Goal: Task Accomplishment & Management: Use online tool/utility

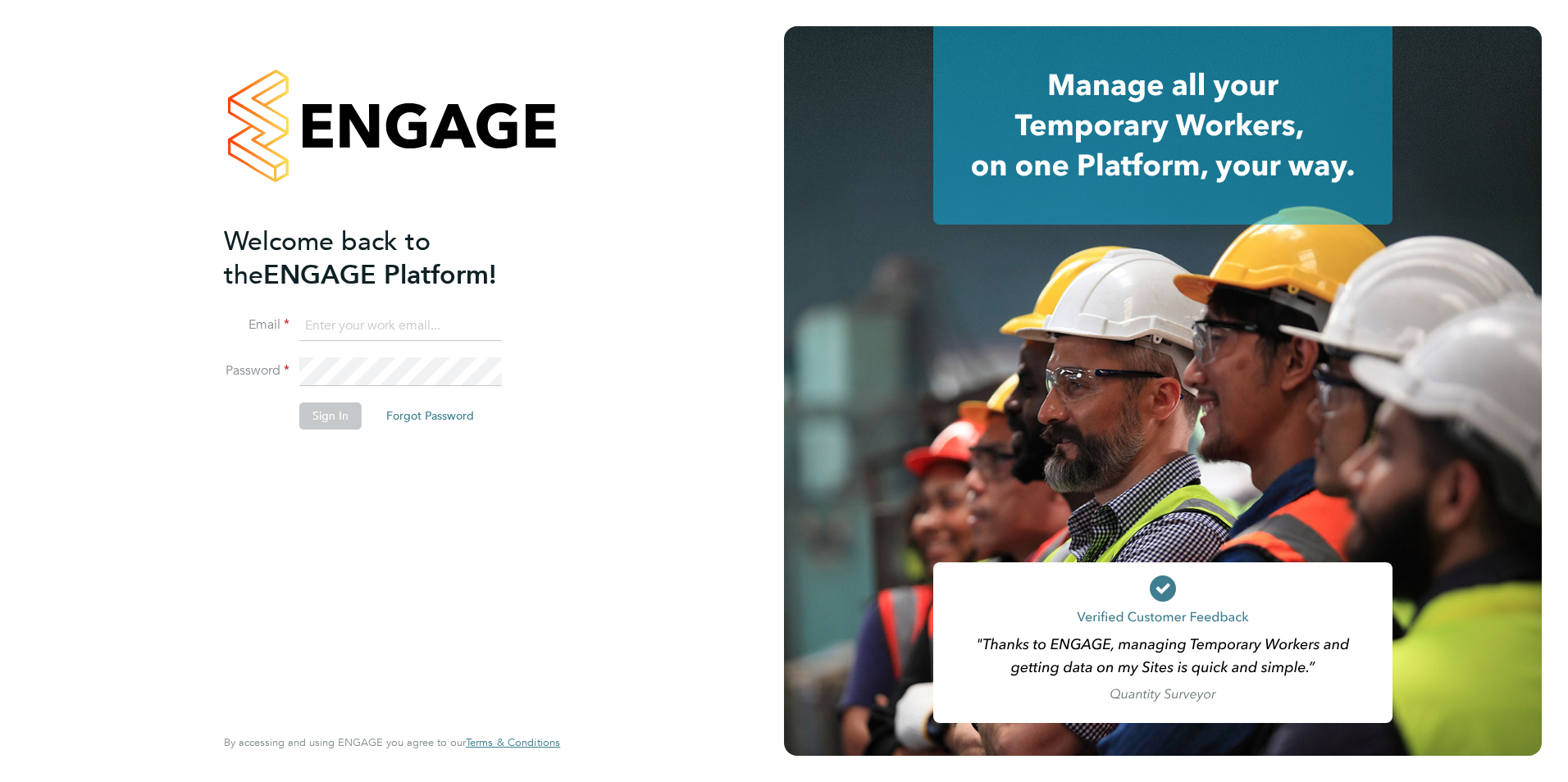
type input "[EMAIL_ADDRESS][DOMAIN_NAME]"
click at [332, 419] on button "Sign In" at bounding box center [330, 415] width 62 height 26
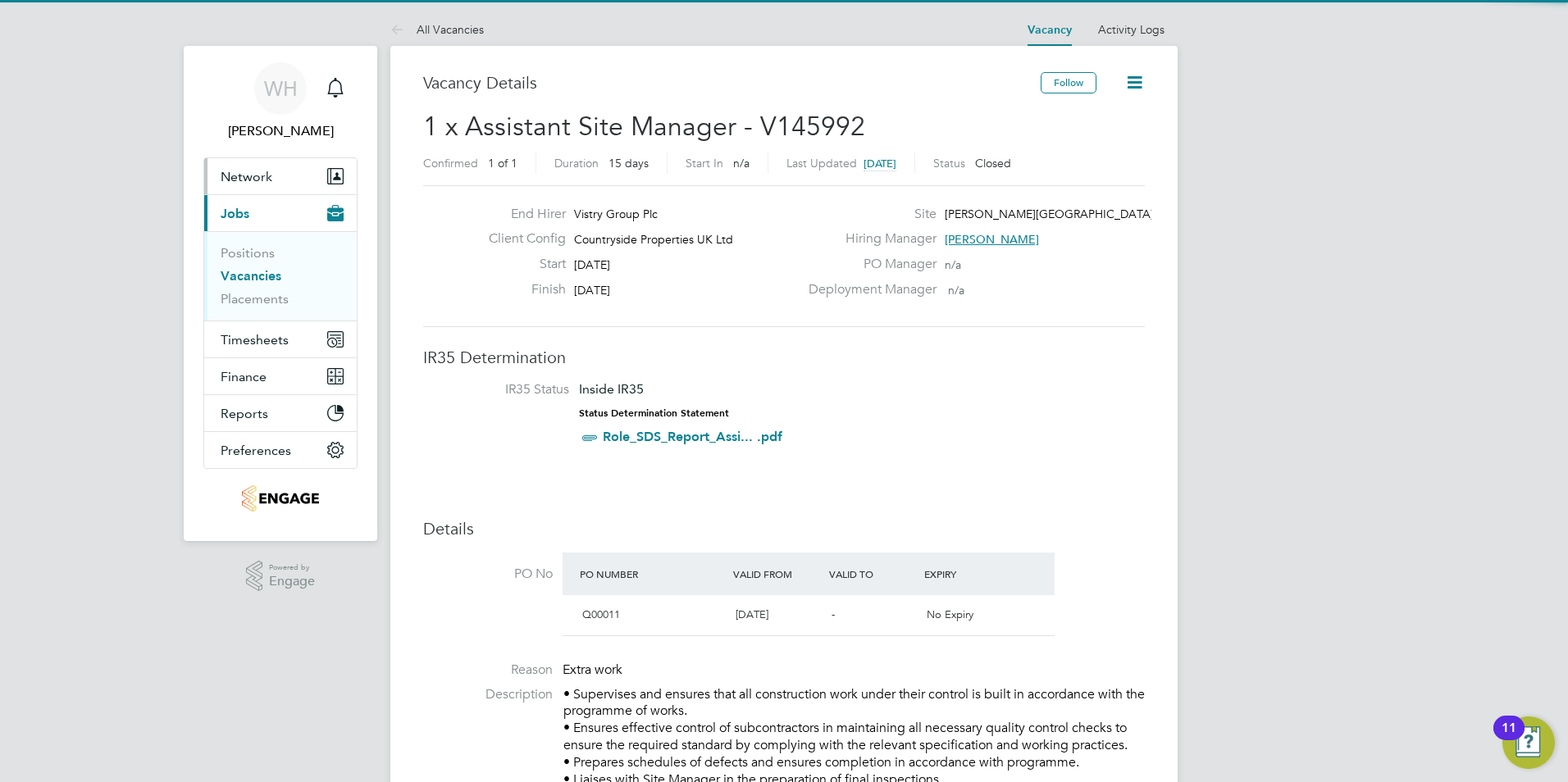
click at [246, 179] on span "Network" at bounding box center [247, 177] width 52 height 15
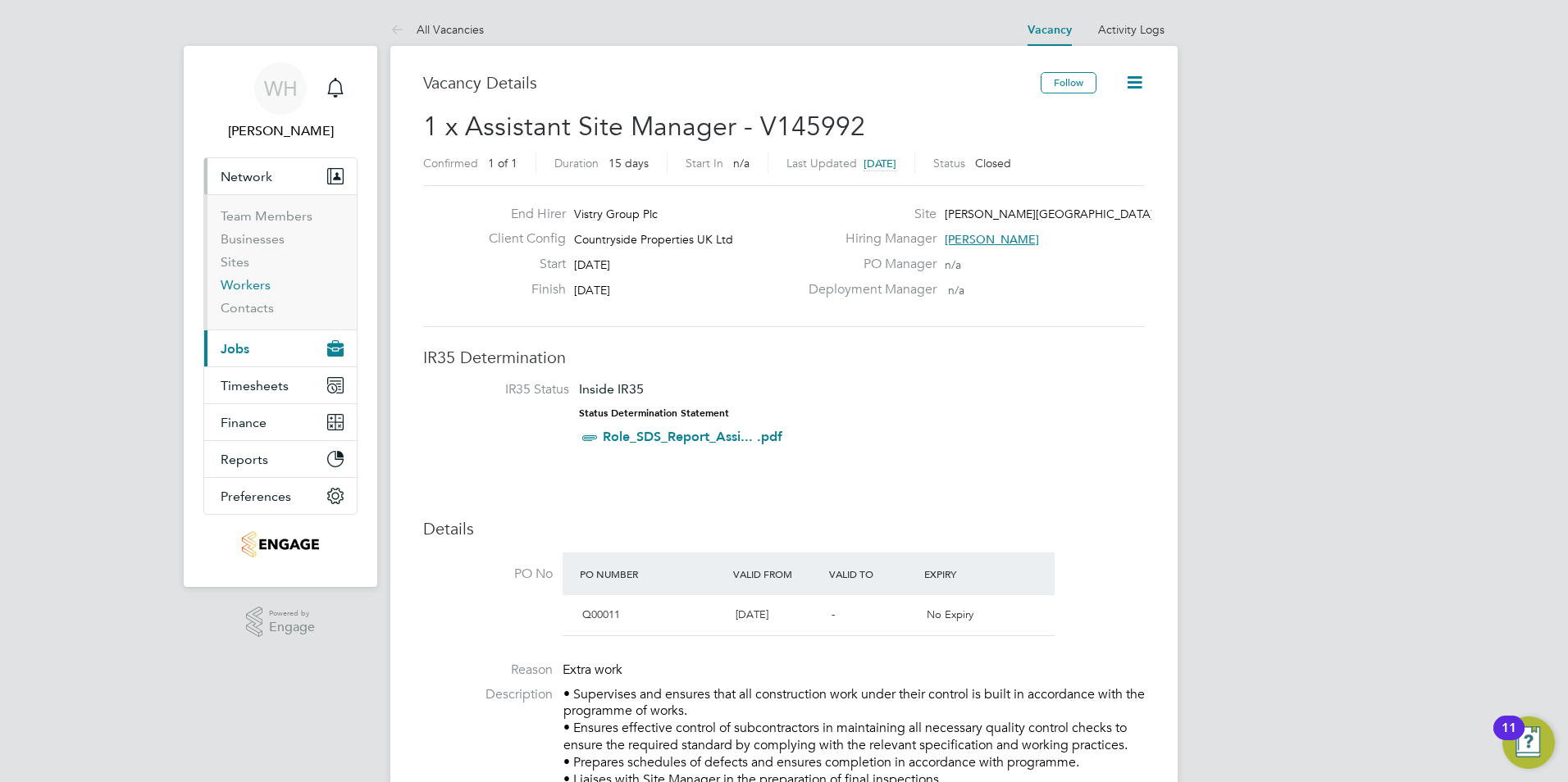
click at [253, 288] on link "Workers" at bounding box center [246, 284] width 50 height 15
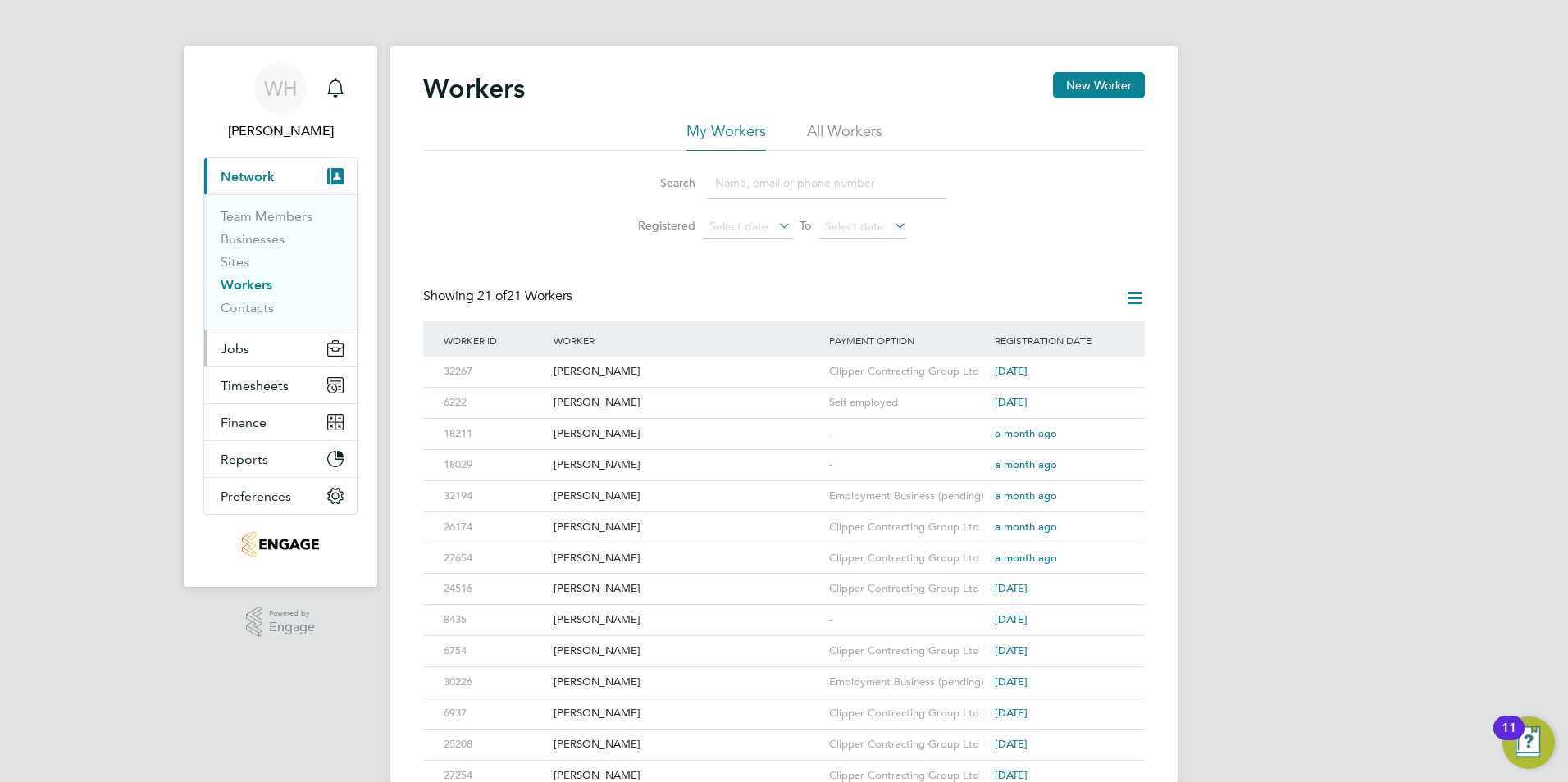
click at [233, 350] on span "Jobs" at bounding box center [235, 349] width 29 height 15
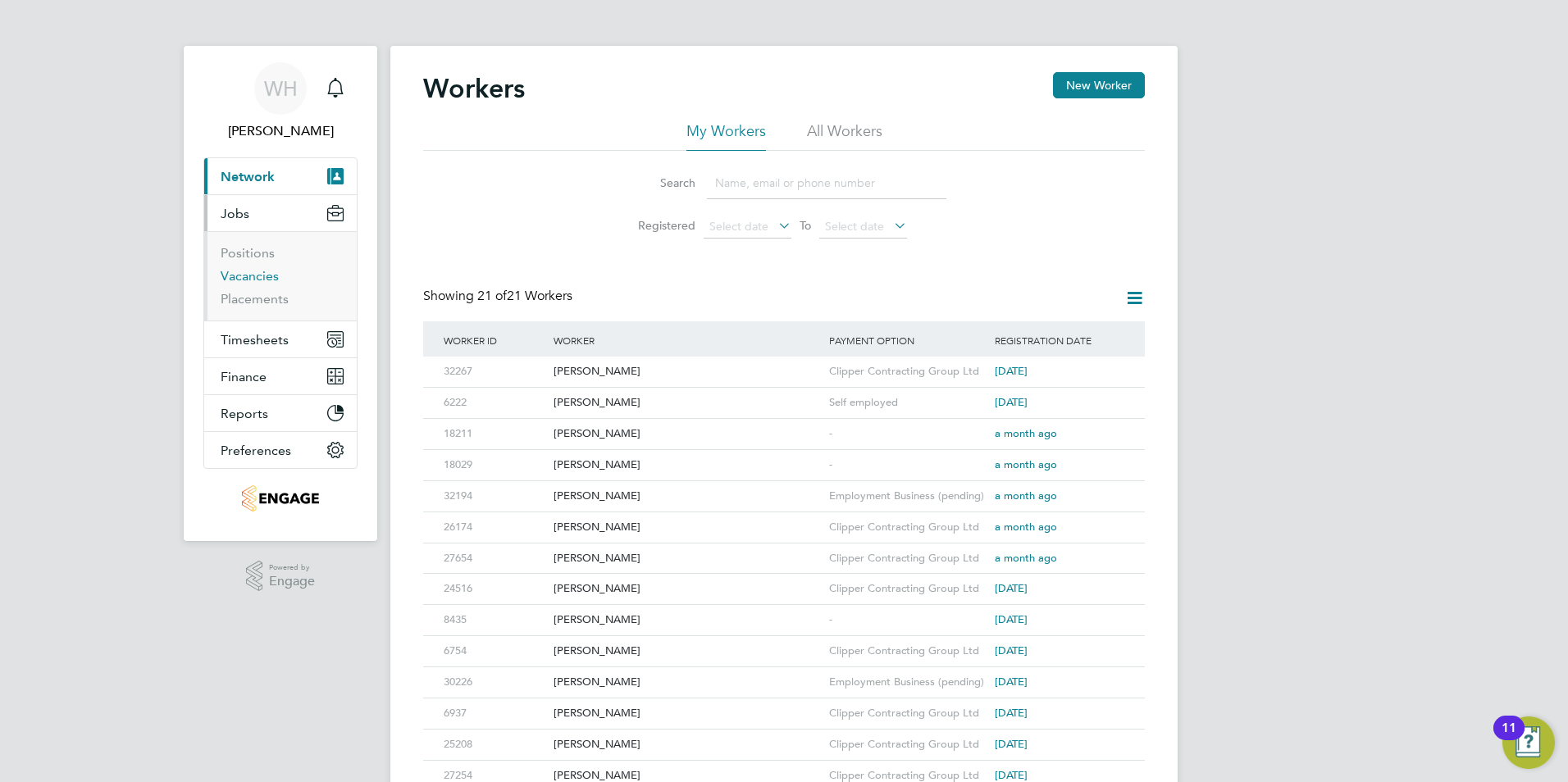
click at [249, 277] on link "Vacancies" at bounding box center [250, 276] width 59 height 15
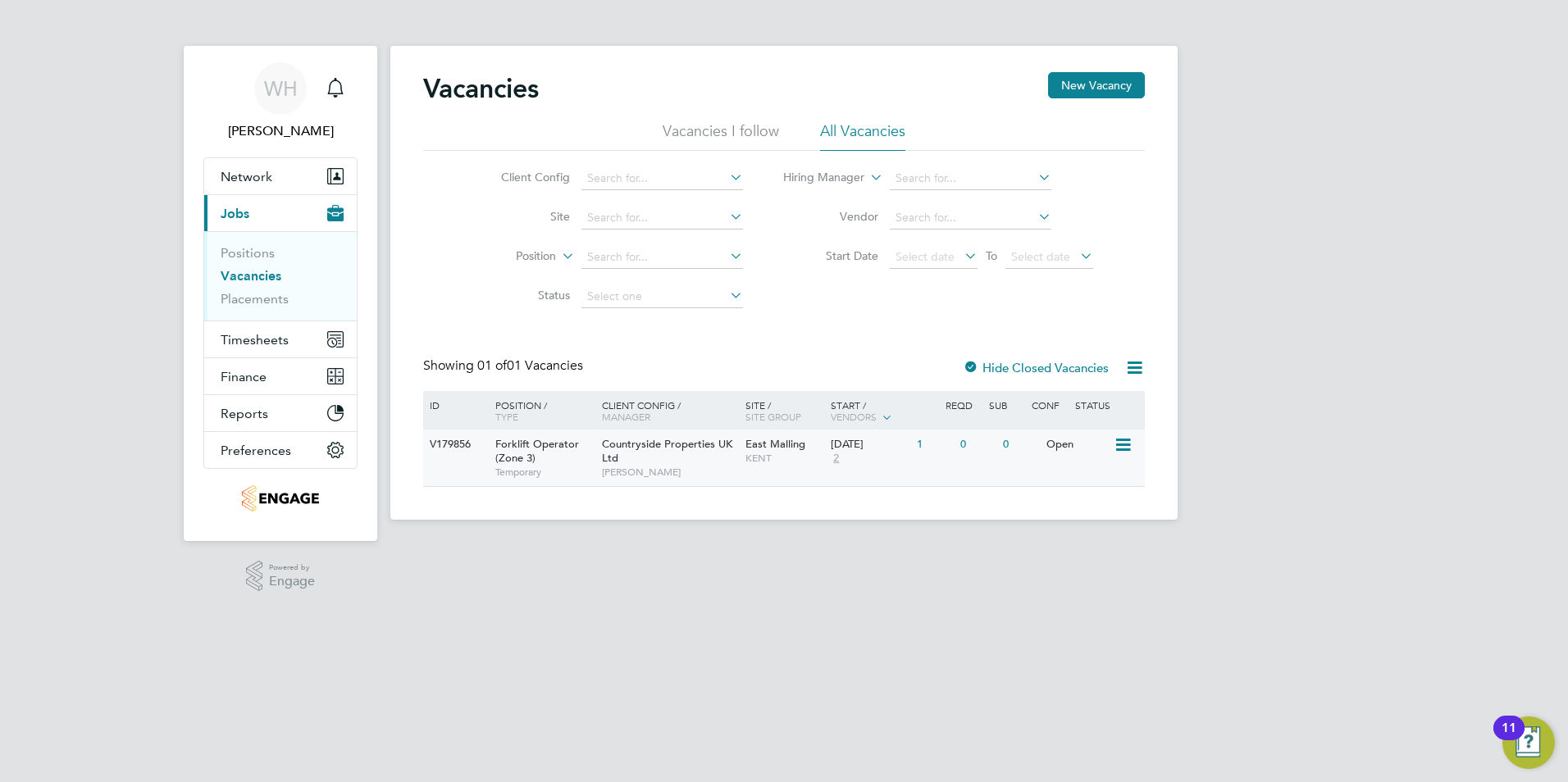
click at [1128, 446] on icon at bounding box center [1121, 445] width 16 height 19
click at [1079, 480] on li "View Details" at bounding box center [1084, 483] width 95 height 23
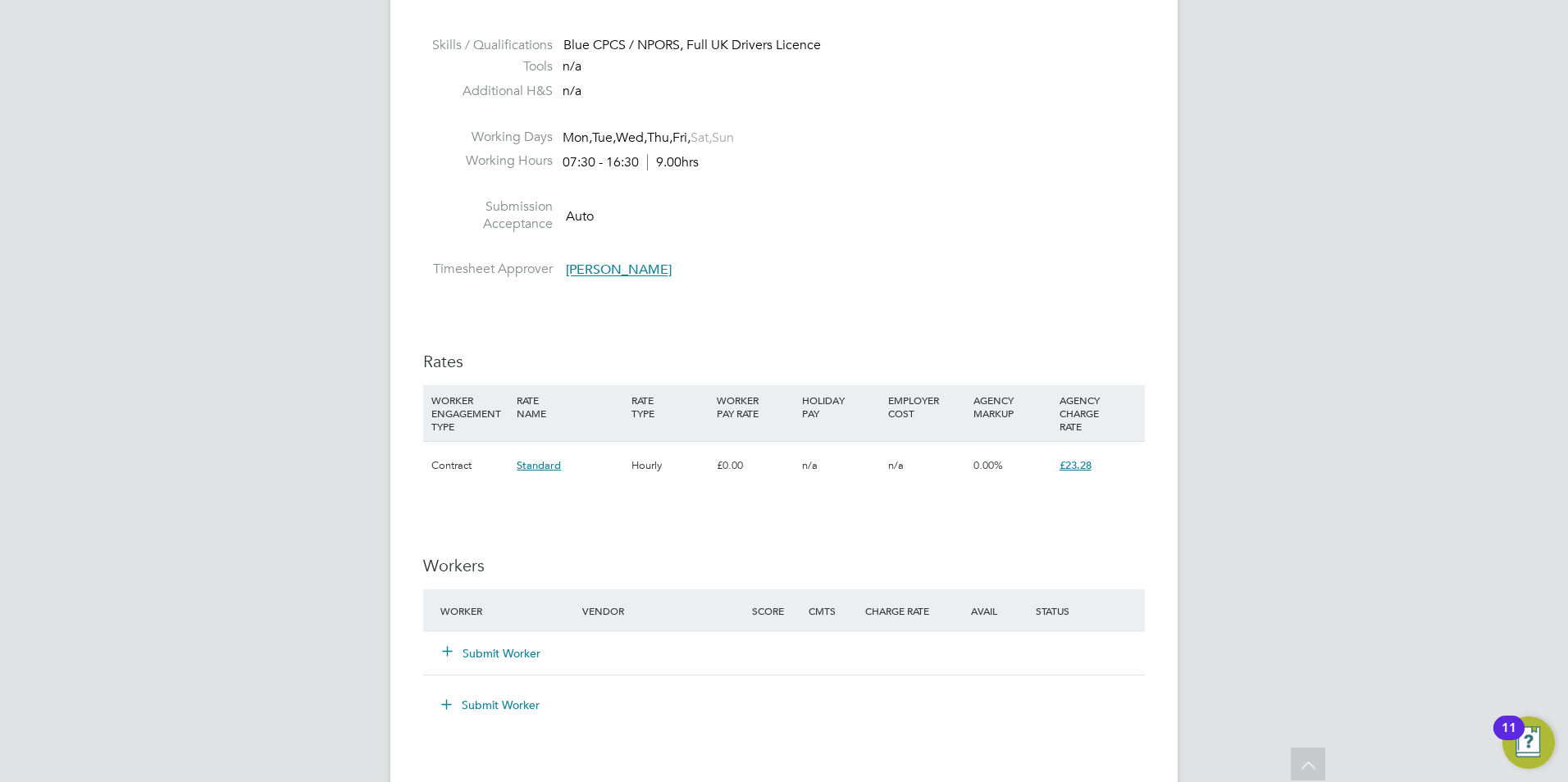
scroll to position [973, 0]
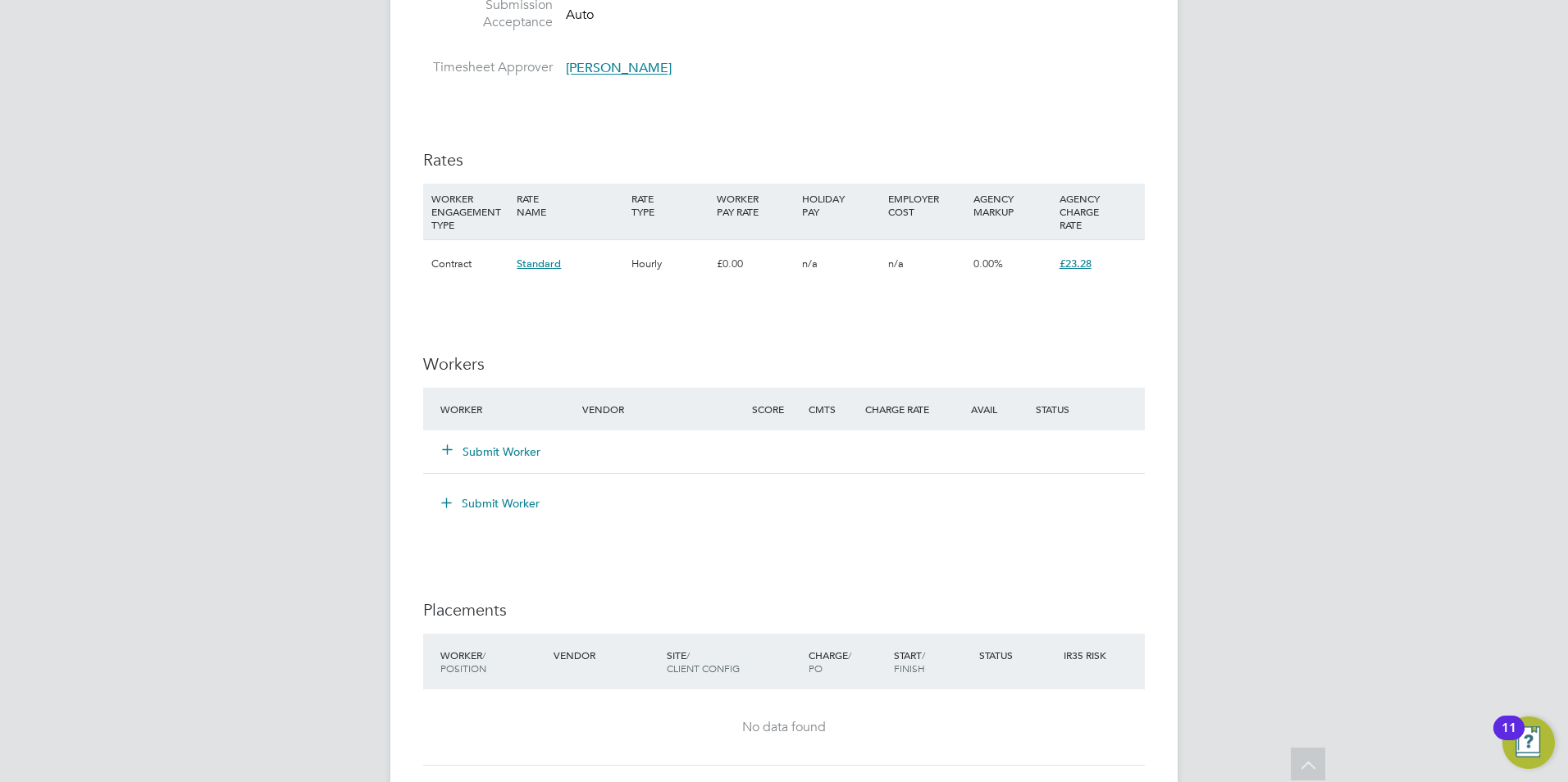
click at [450, 448] on icon at bounding box center [447, 449] width 12 height 12
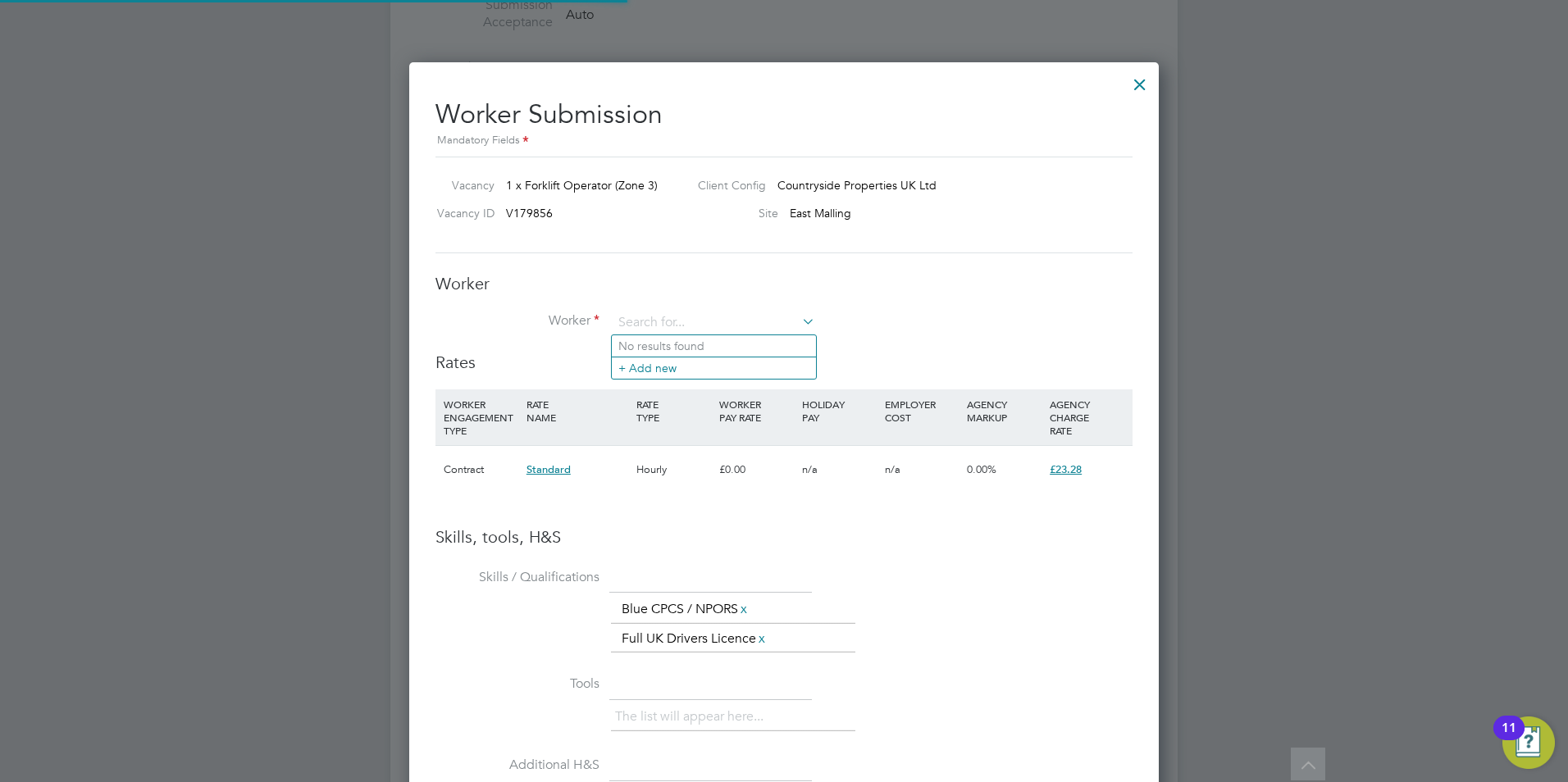
scroll to position [1062, 750]
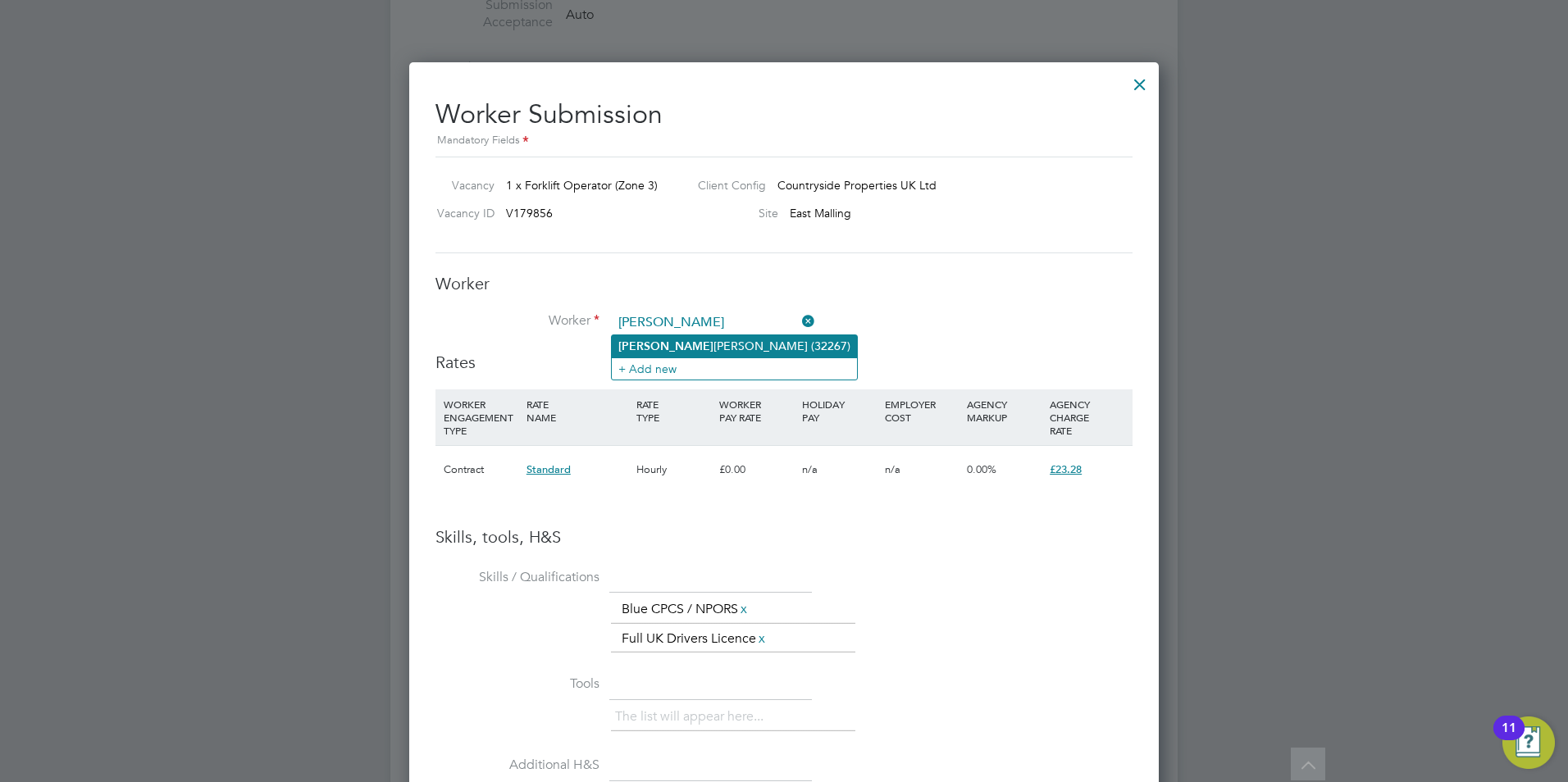
click at [652, 348] on b "[PERSON_NAME]" at bounding box center [665, 346] width 95 height 14
type input "[PERSON_NAME] (32267)"
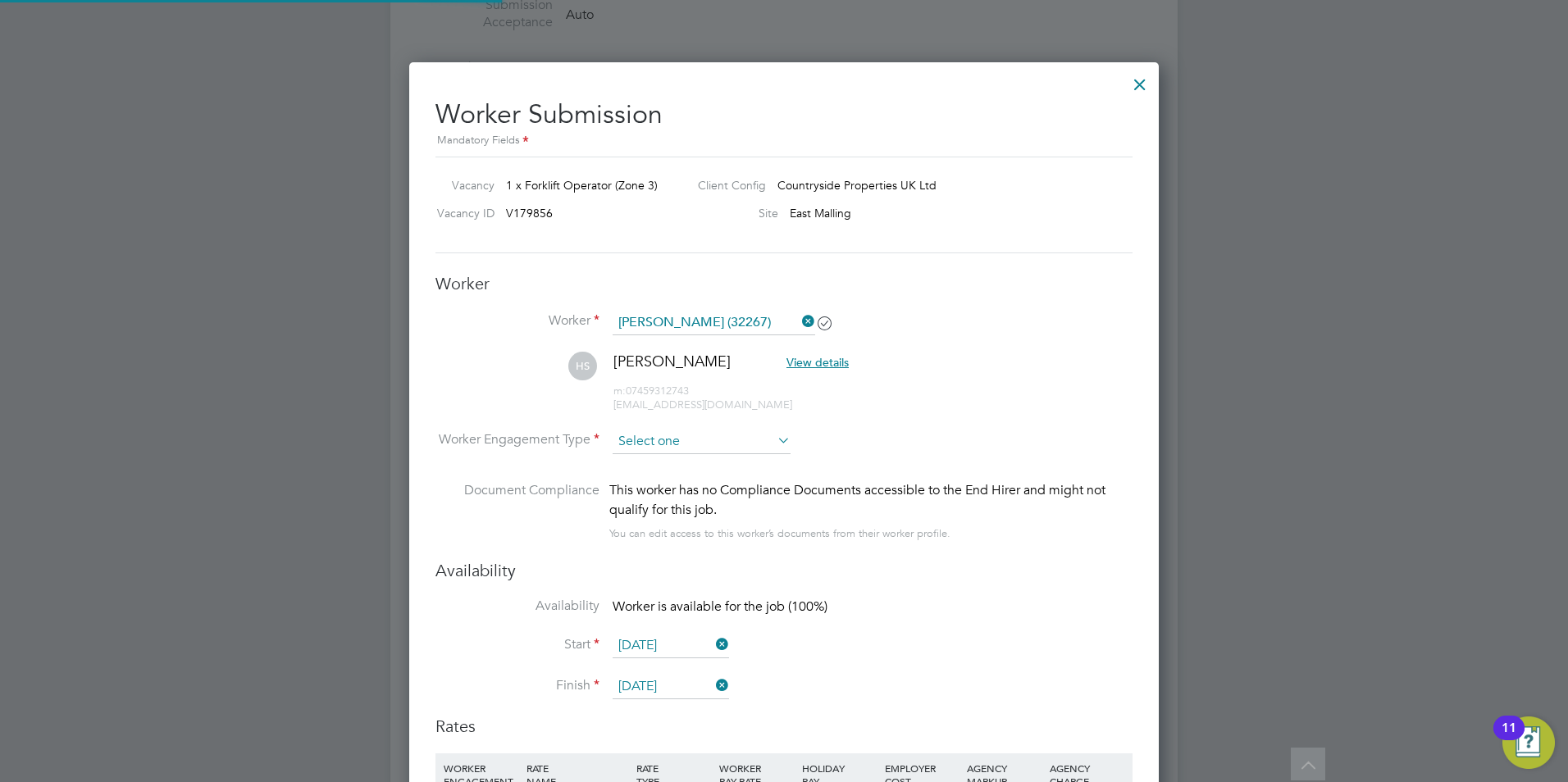
scroll to position [1426, 750]
click at [654, 441] on input at bounding box center [701, 442] width 178 height 25
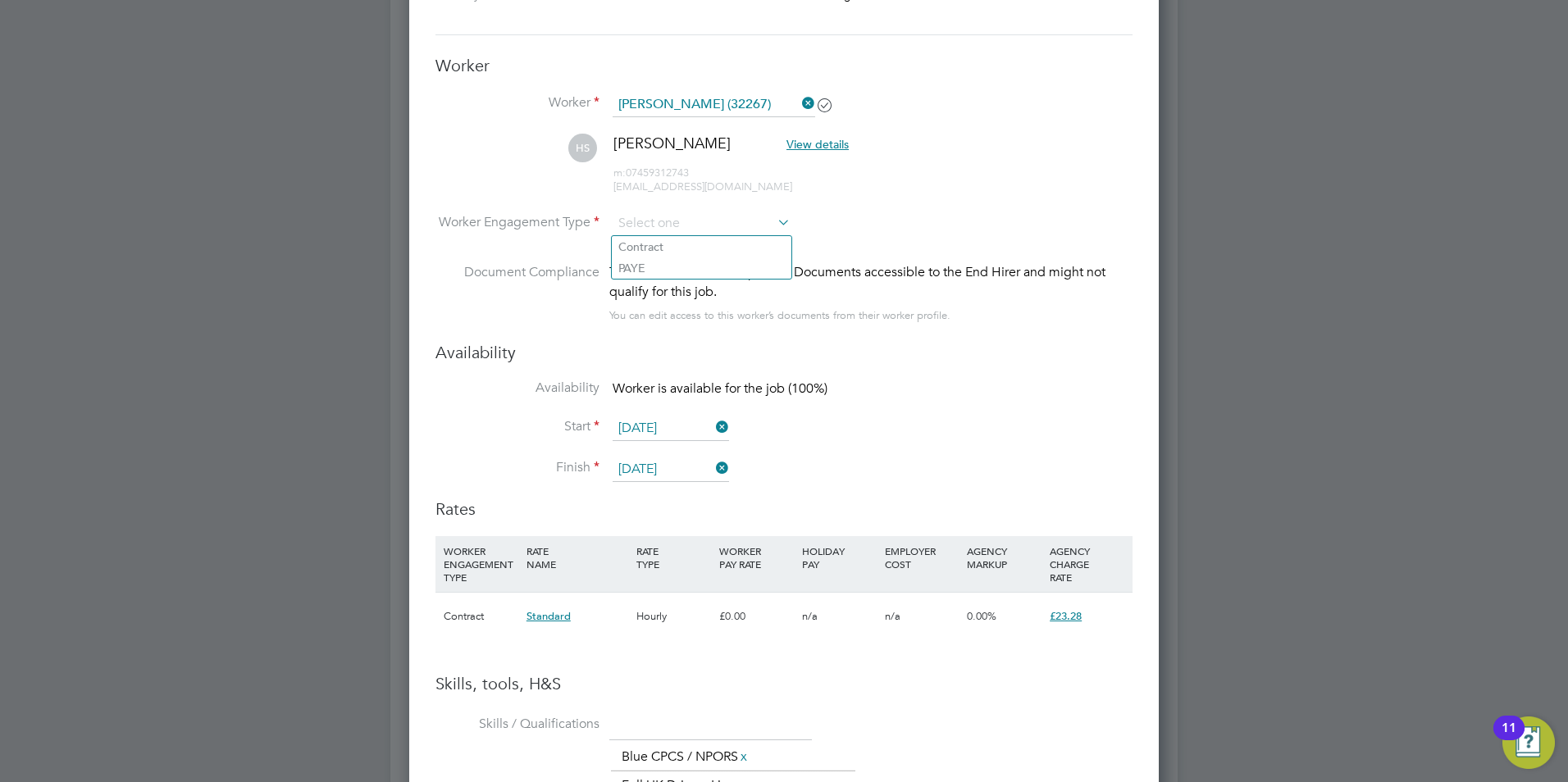
scroll to position [1301, 0]
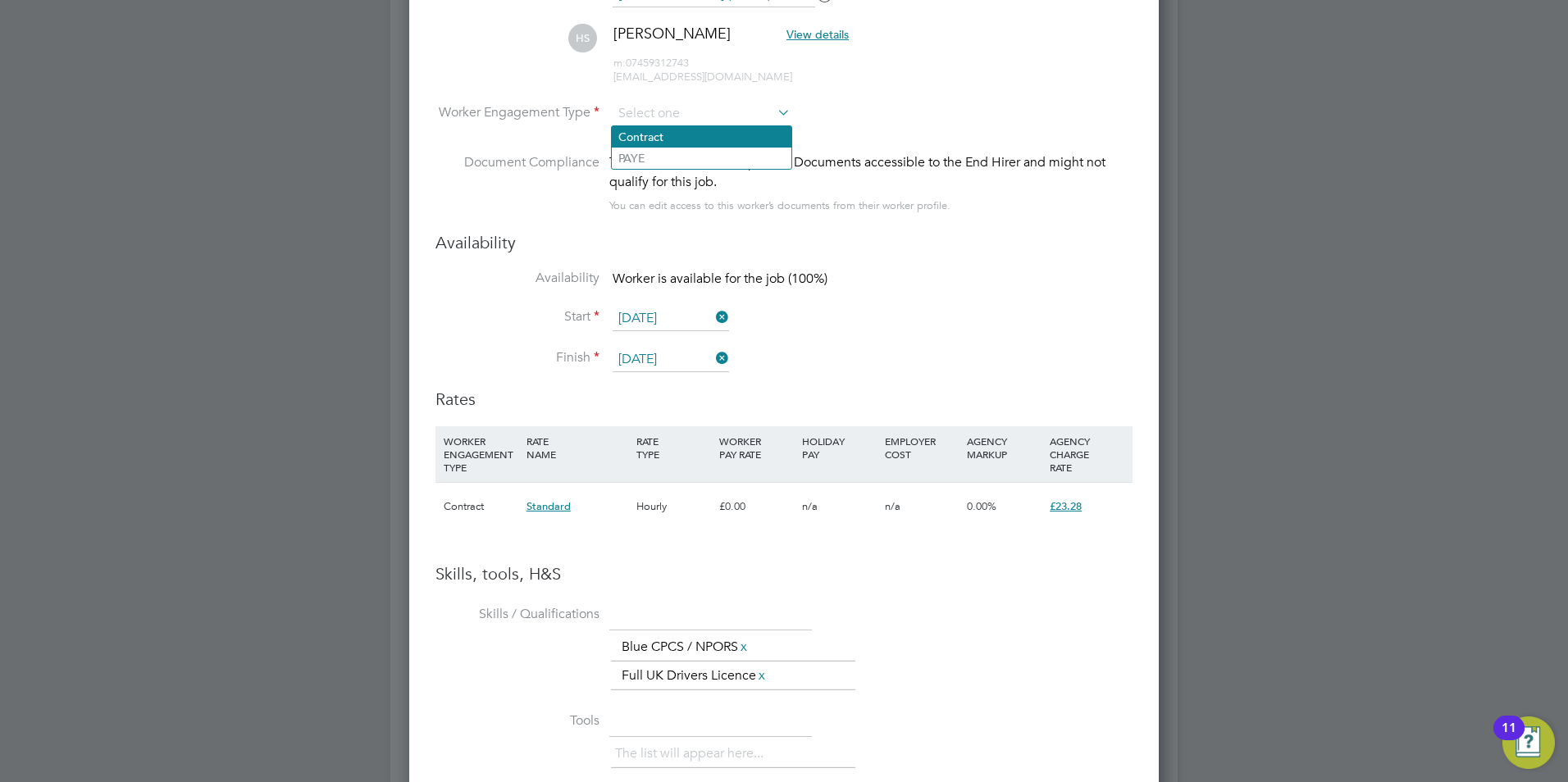
click at [640, 133] on li "Contract" at bounding box center [701, 136] width 180 height 21
type input "Contract"
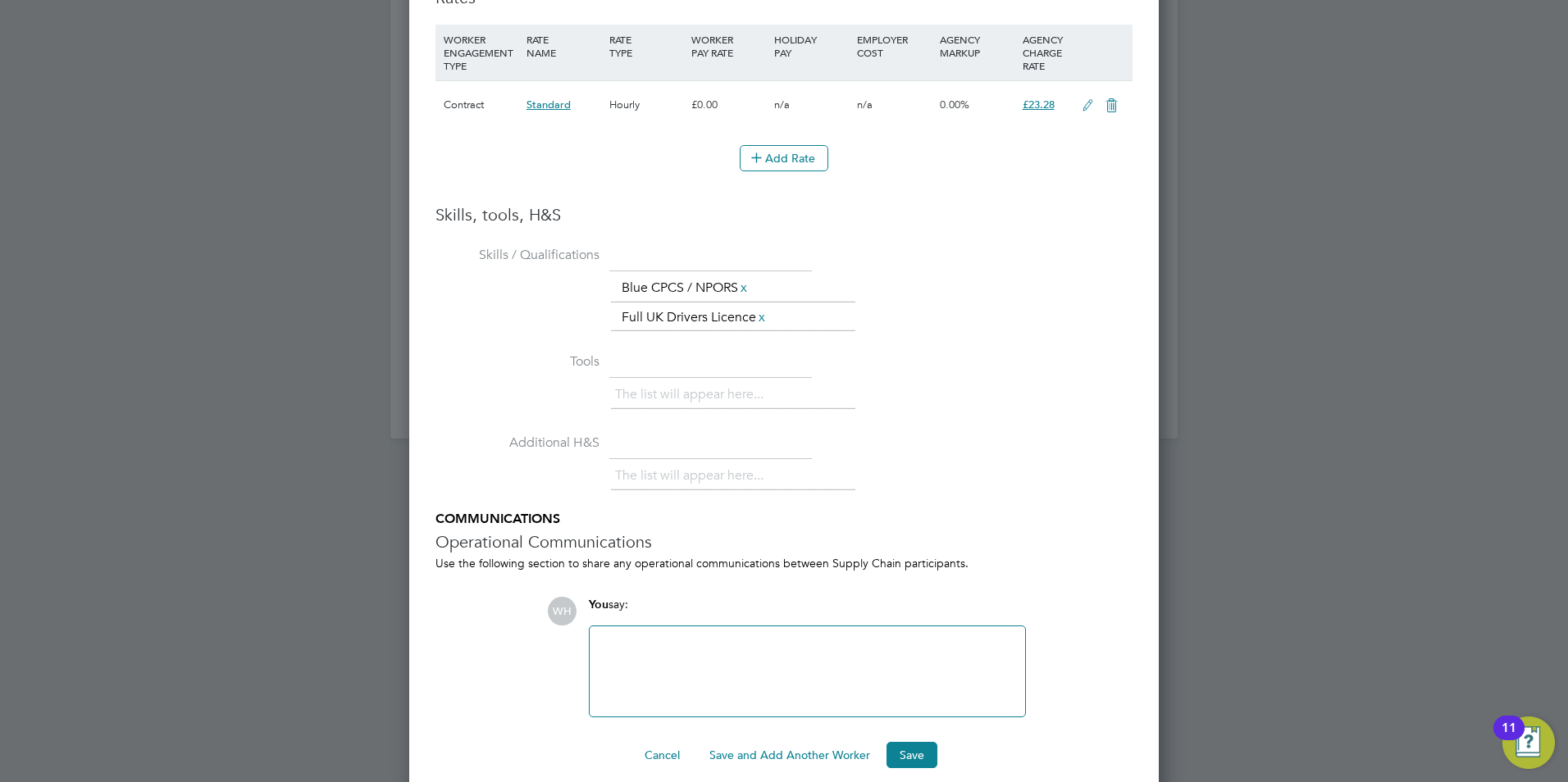
scroll to position [1722, 0]
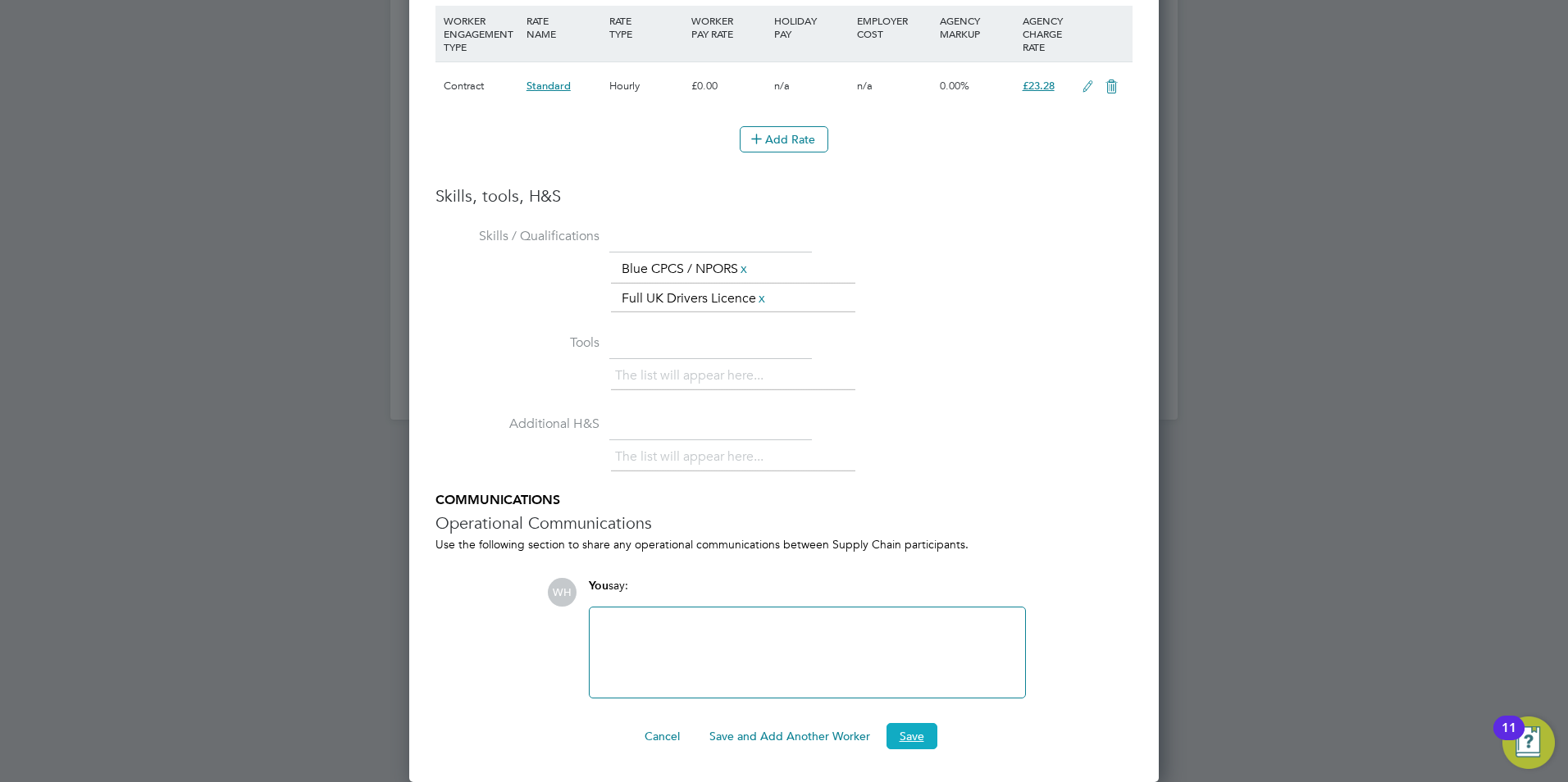
click at [905, 737] on button "Save" at bounding box center [912, 736] width 51 height 26
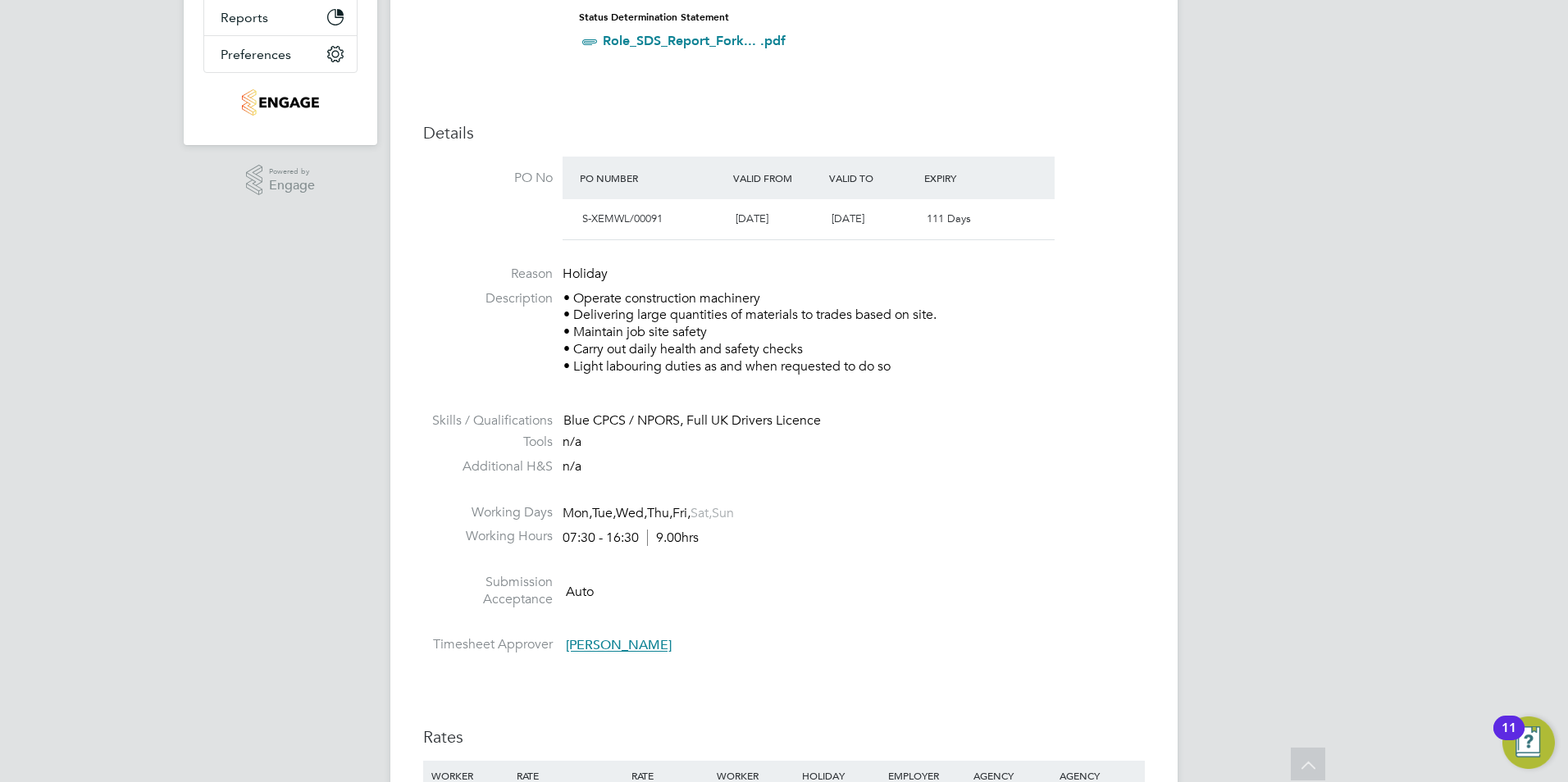
scroll to position [0, 0]
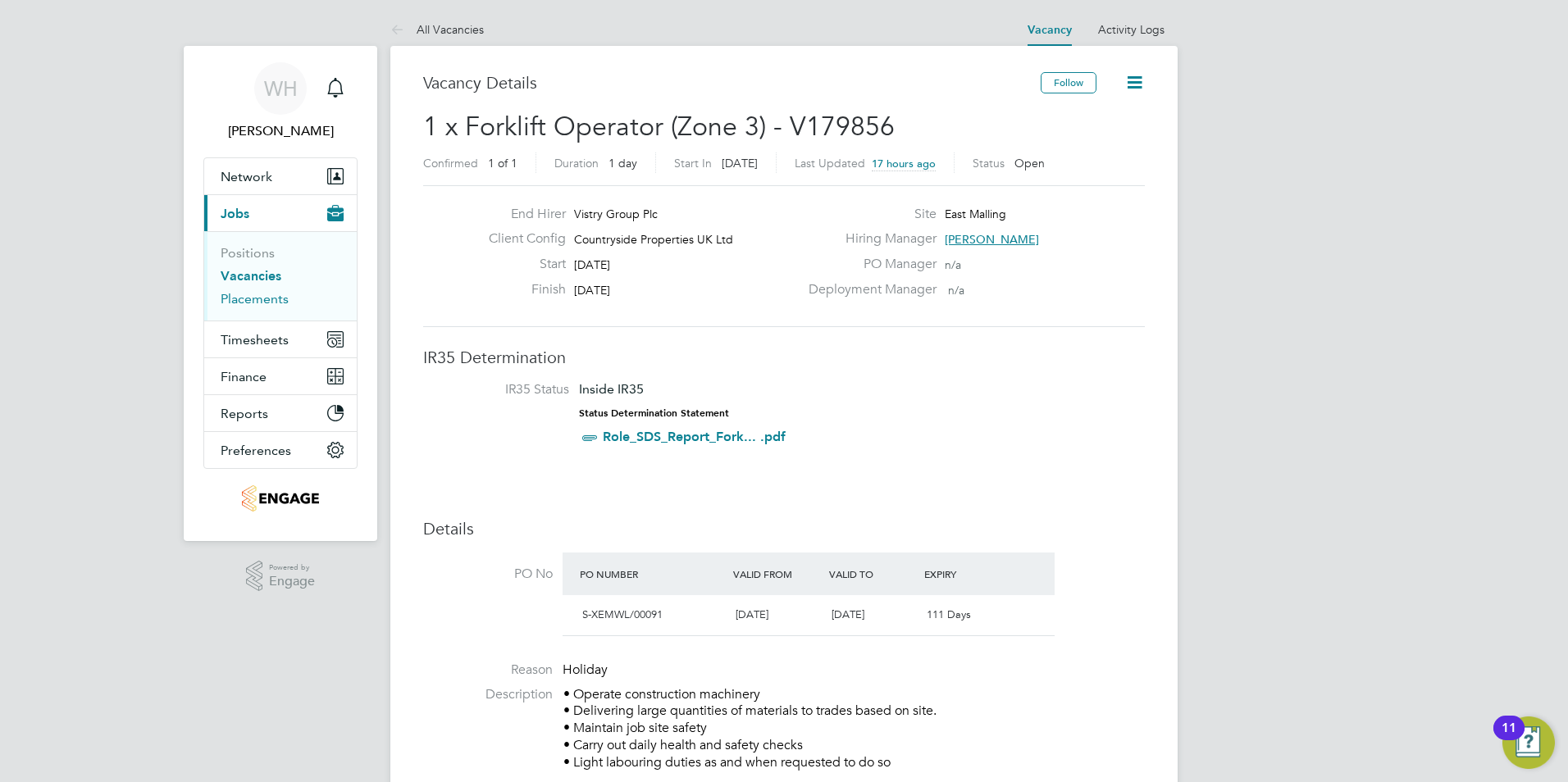
click at [256, 299] on link "Placements" at bounding box center [255, 299] width 68 height 15
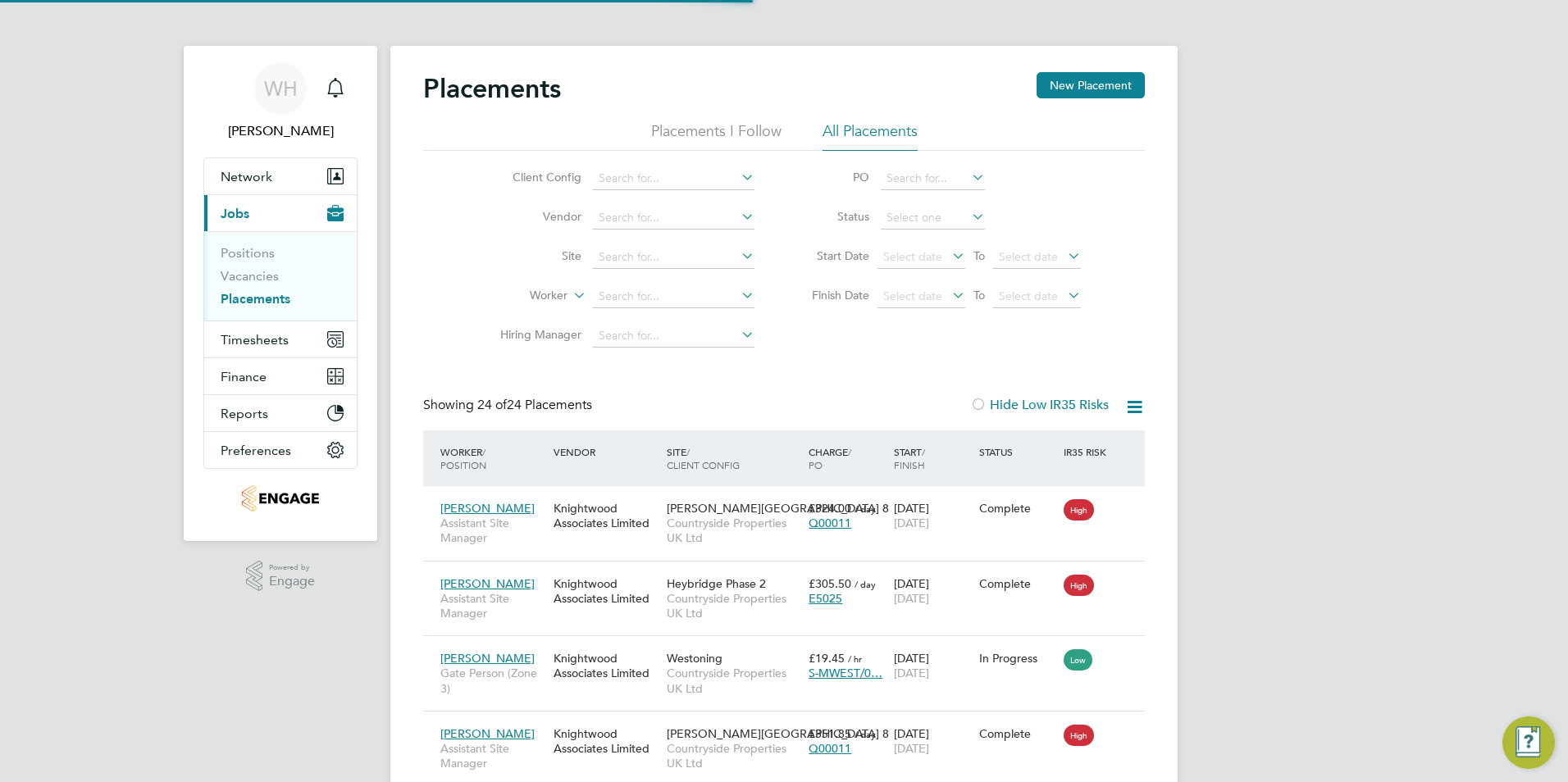
scroll to position [61, 142]
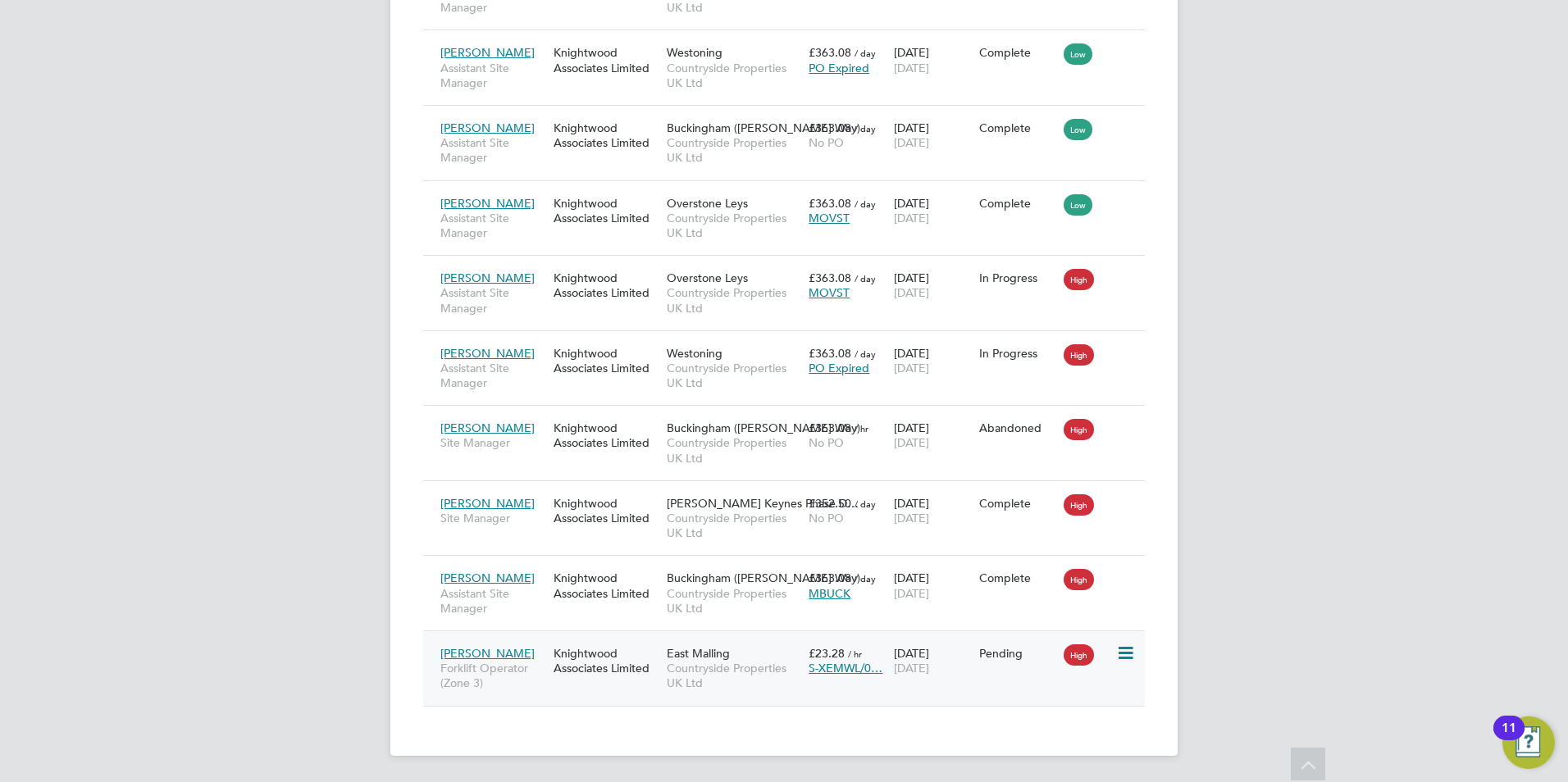
click at [1125, 654] on icon at bounding box center [1123, 653] width 16 height 19
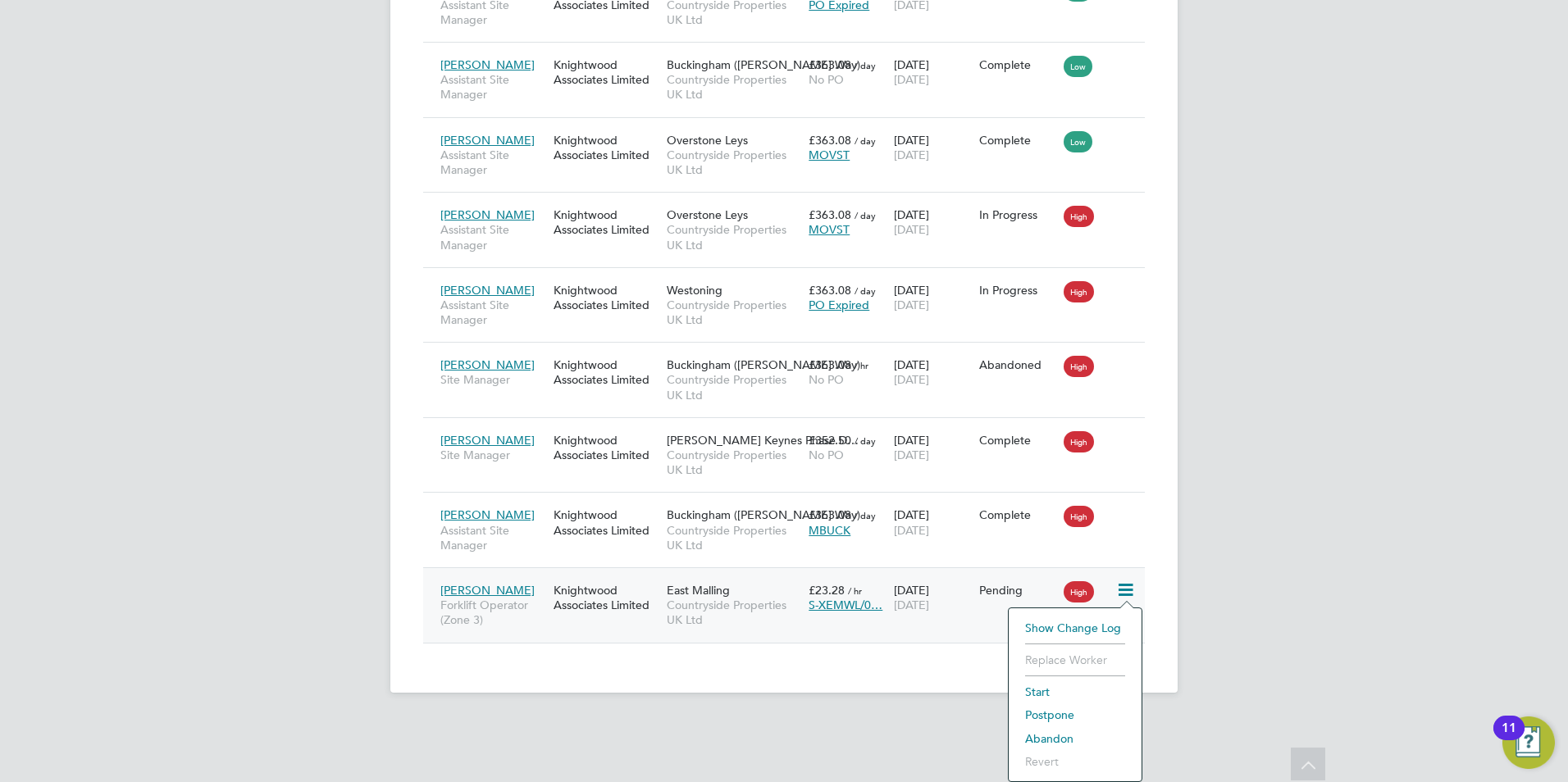
click at [1042, 691] on li "Start" at bounding box center [1074, 692] width 116 height 23
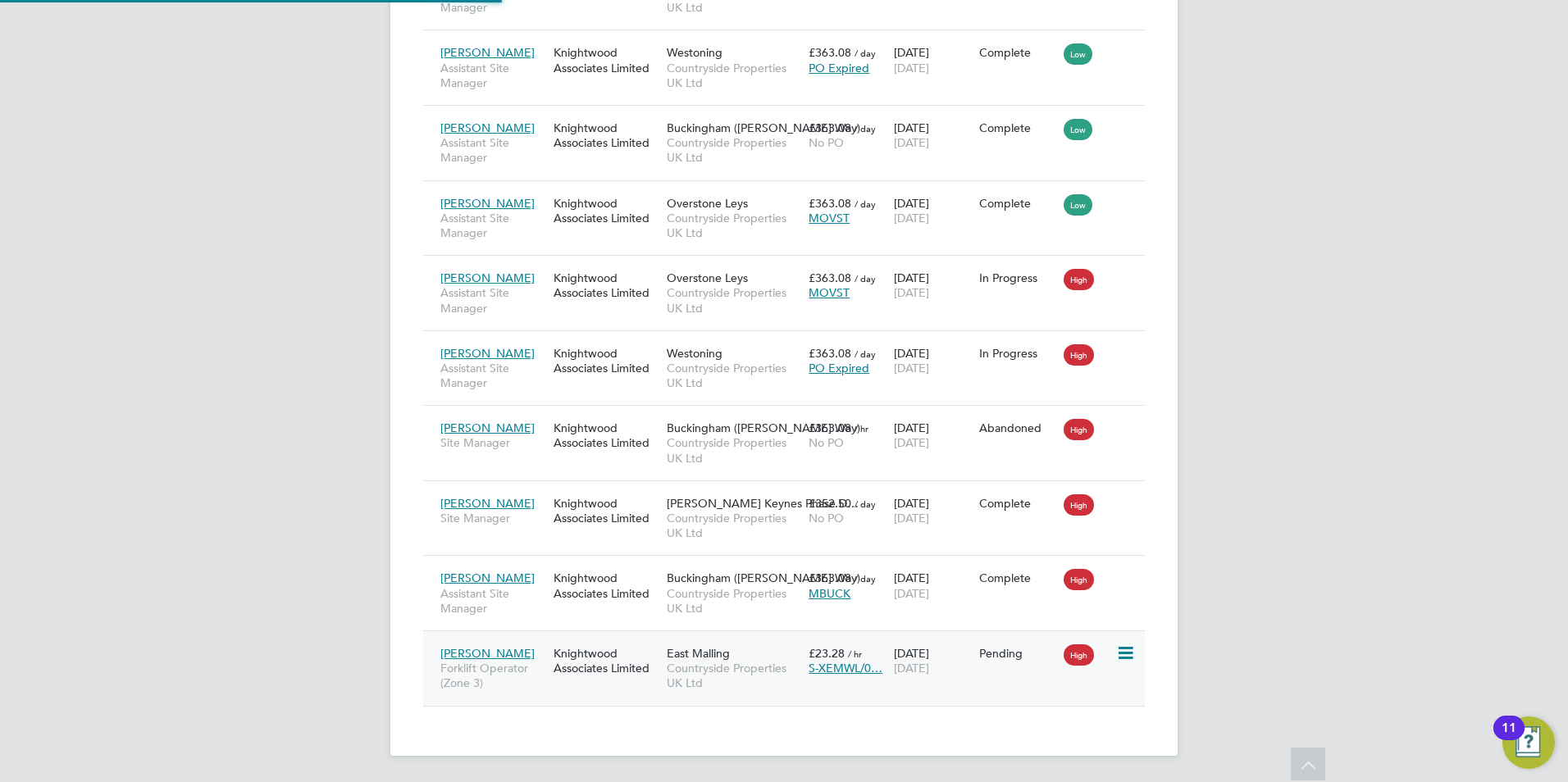
type input "[PERSON_NAME]"
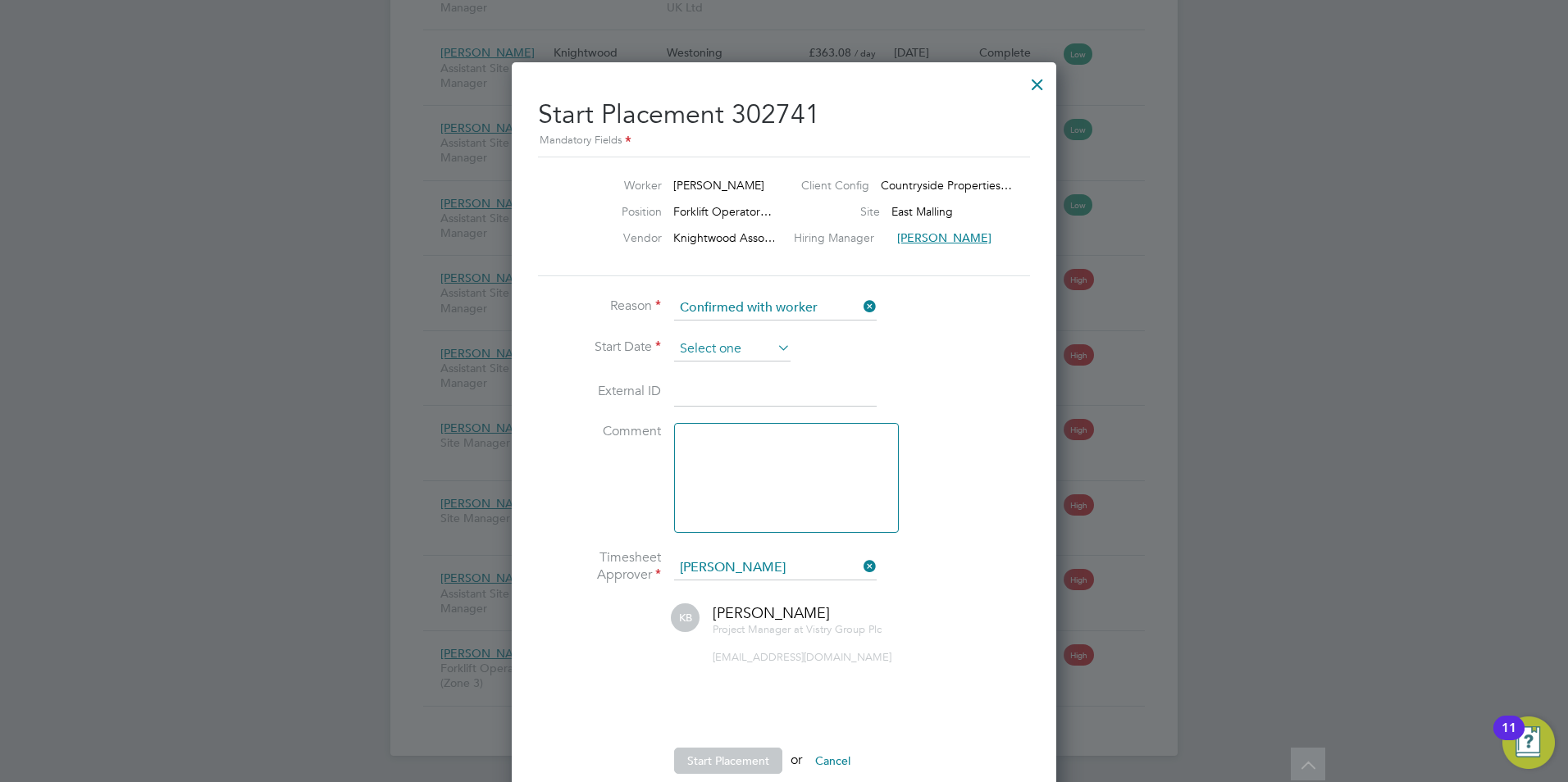
drag, startPoint x: 752, startPoint y: 347, endPoint x: 764, endPoint y: 348, distance: 12.0
click at [752, 347] on input at bounding box center [732, 350] width 116 height 25
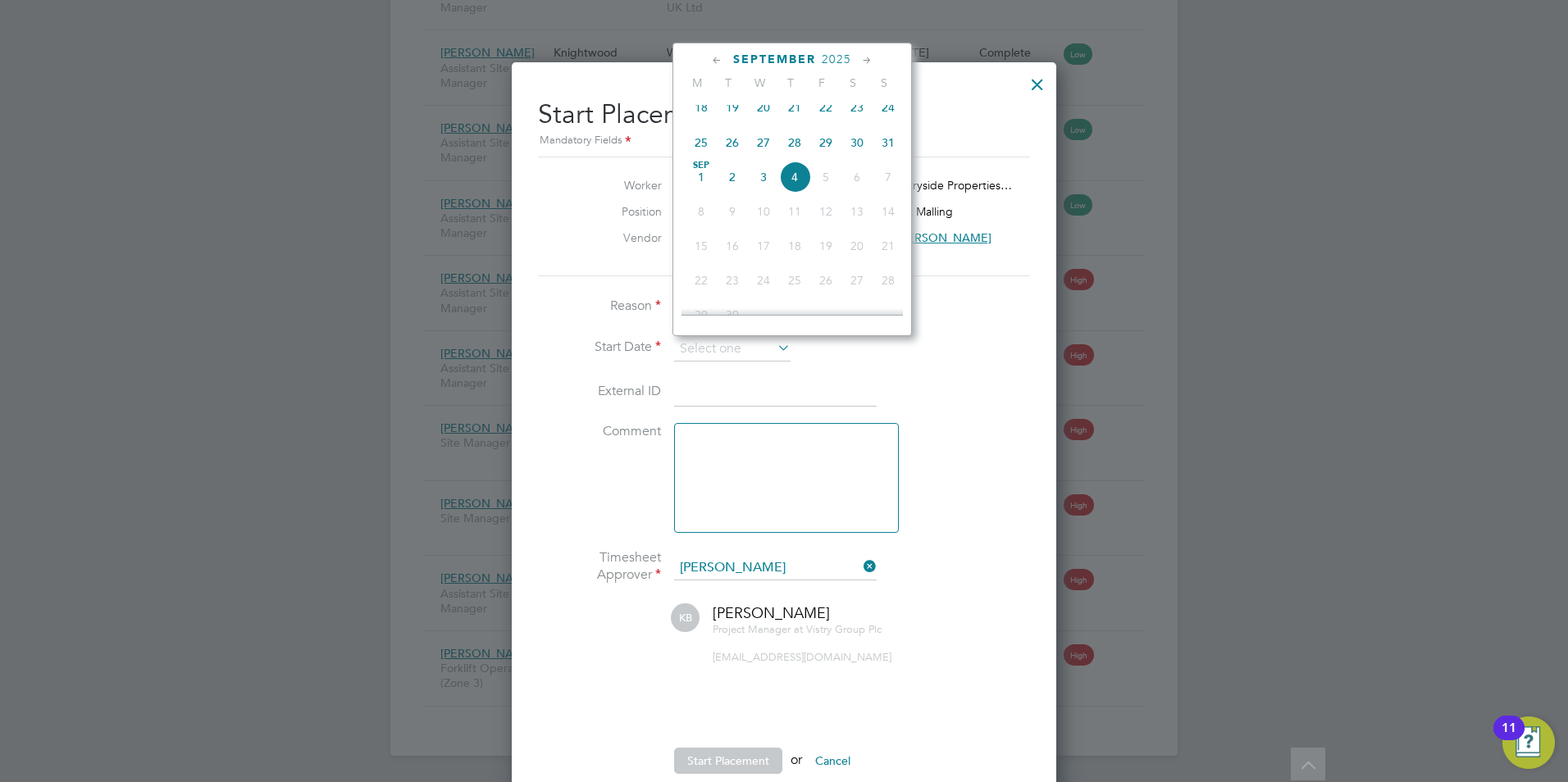
click at [715, 57] on icon at bounding box center [717, 61] width 15 height 18
click at [796, 261] on span "28" at bounding box center [795, 250] width 31 height 31
type input "[DATE]"
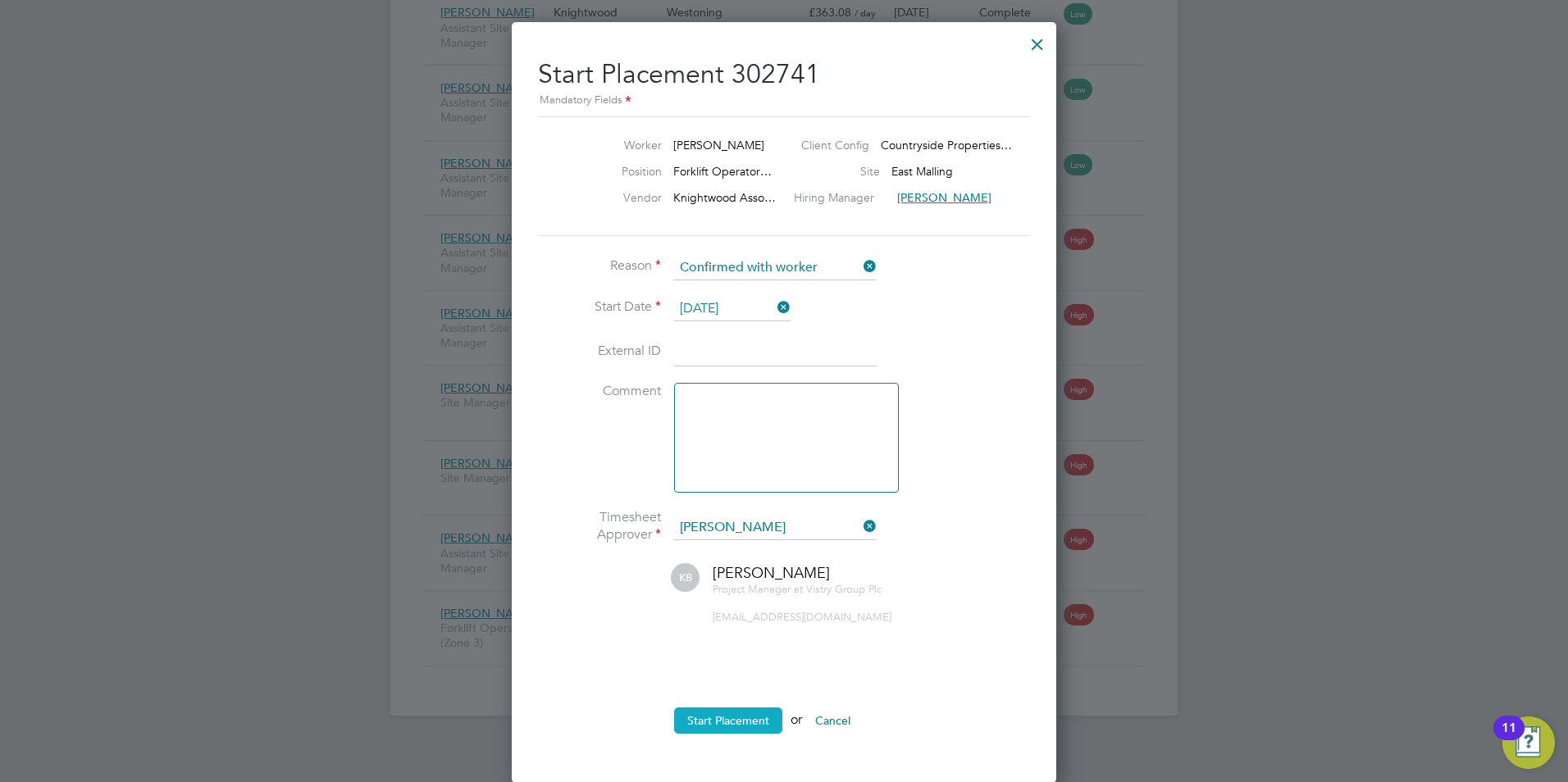
click at [739, 719] on button "Start Placement" at bounding box center [728, 720] width 109 height 26
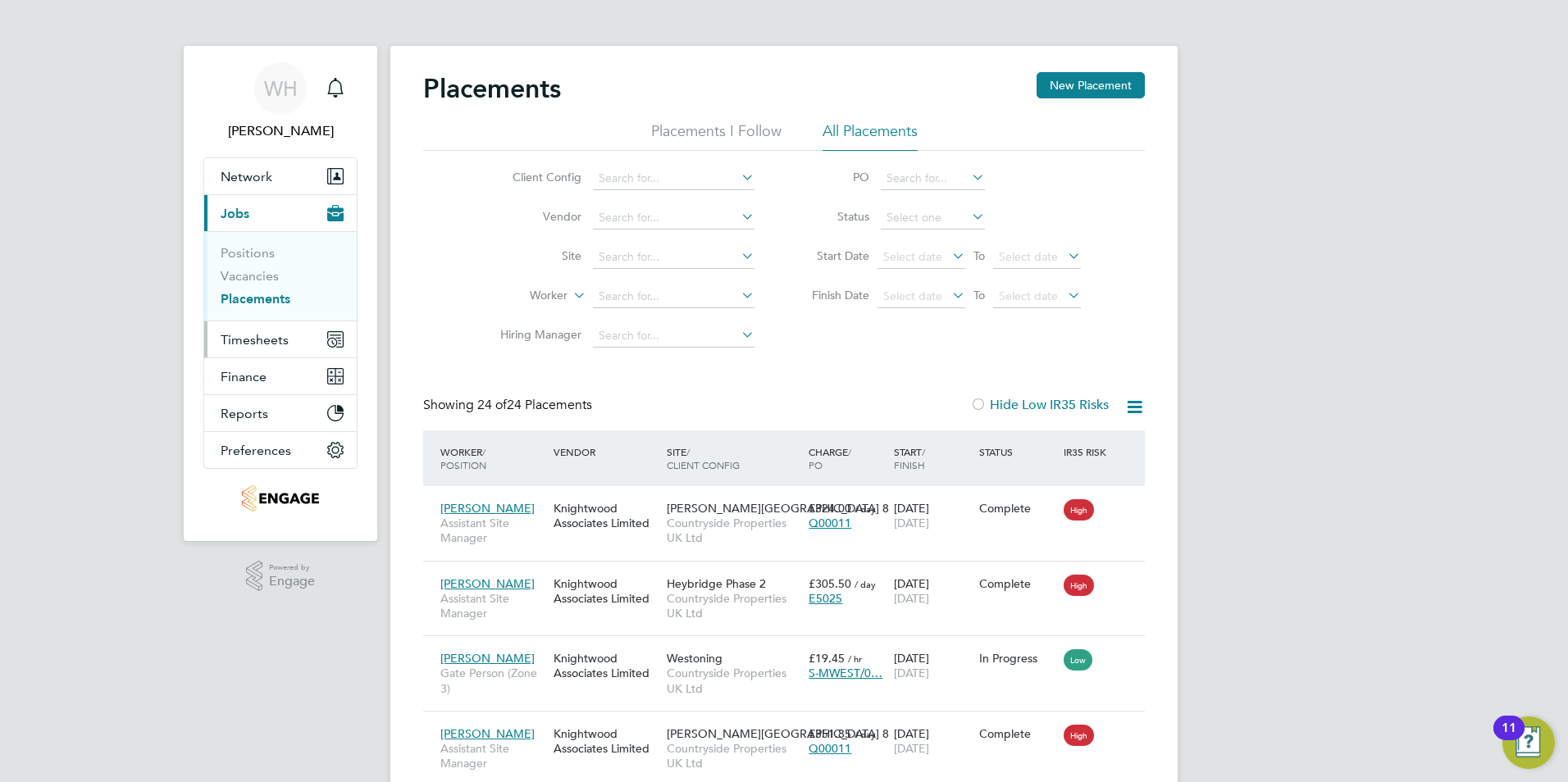
click at [247, 337] on span "Timesheets" at bounding box center [255, 340] width 68 height 15
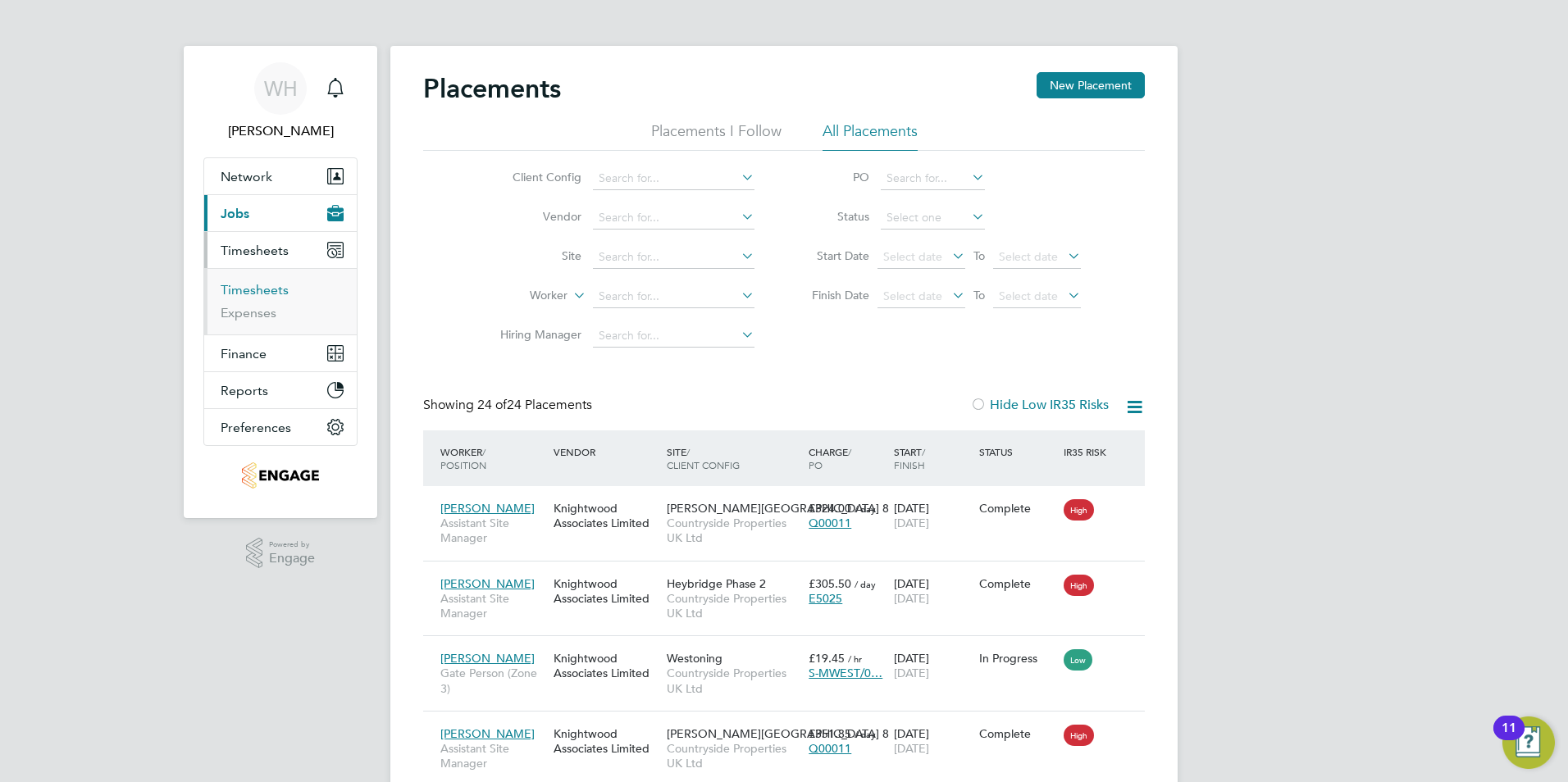
click at [255, 291] on link "Timesheets" at bounding box center [255, 290] width 68 height 15
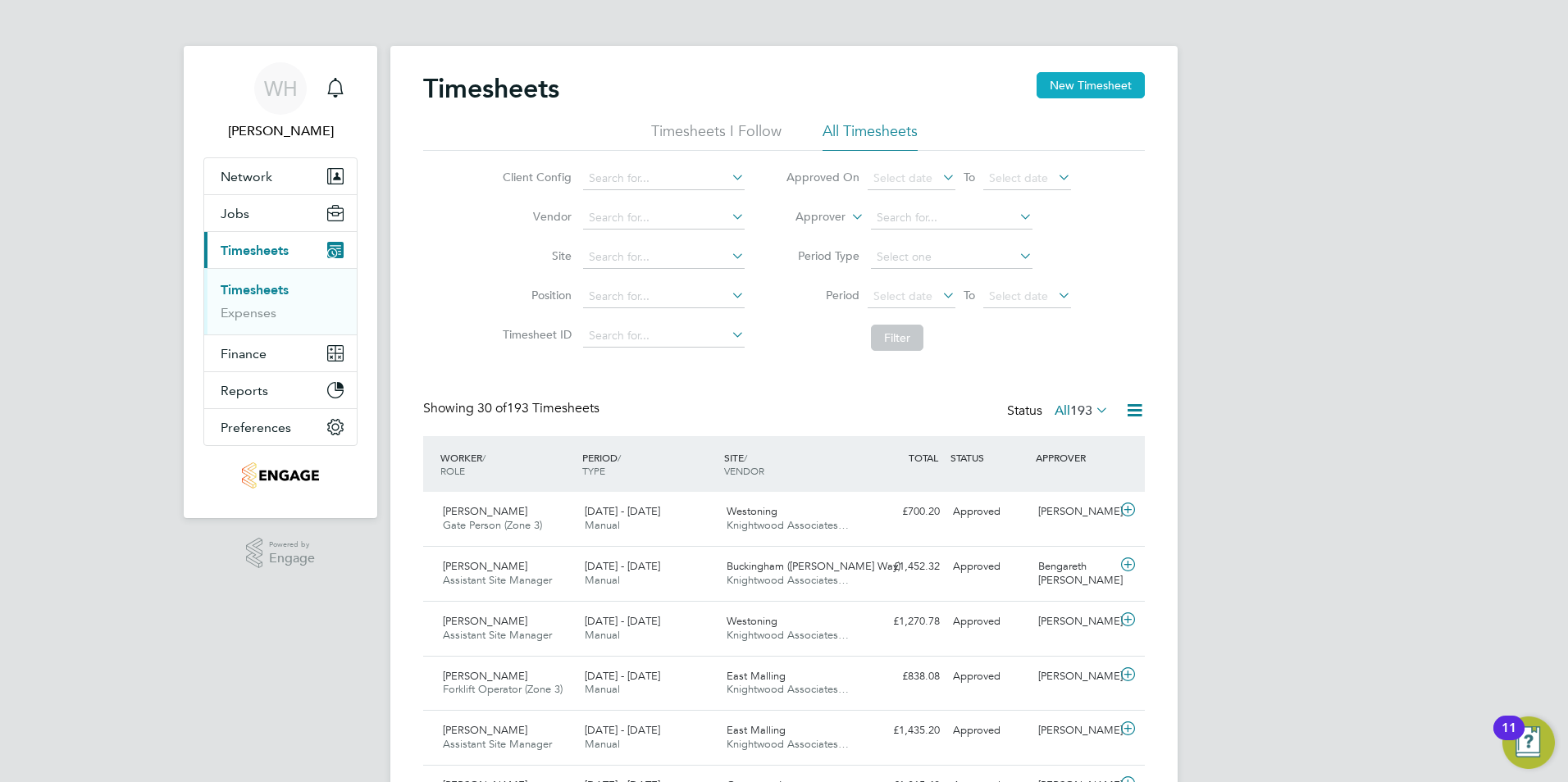
click at [1091, 84] on button "New Timesheet" at bounding box center [1090, 85] width 109 height 26
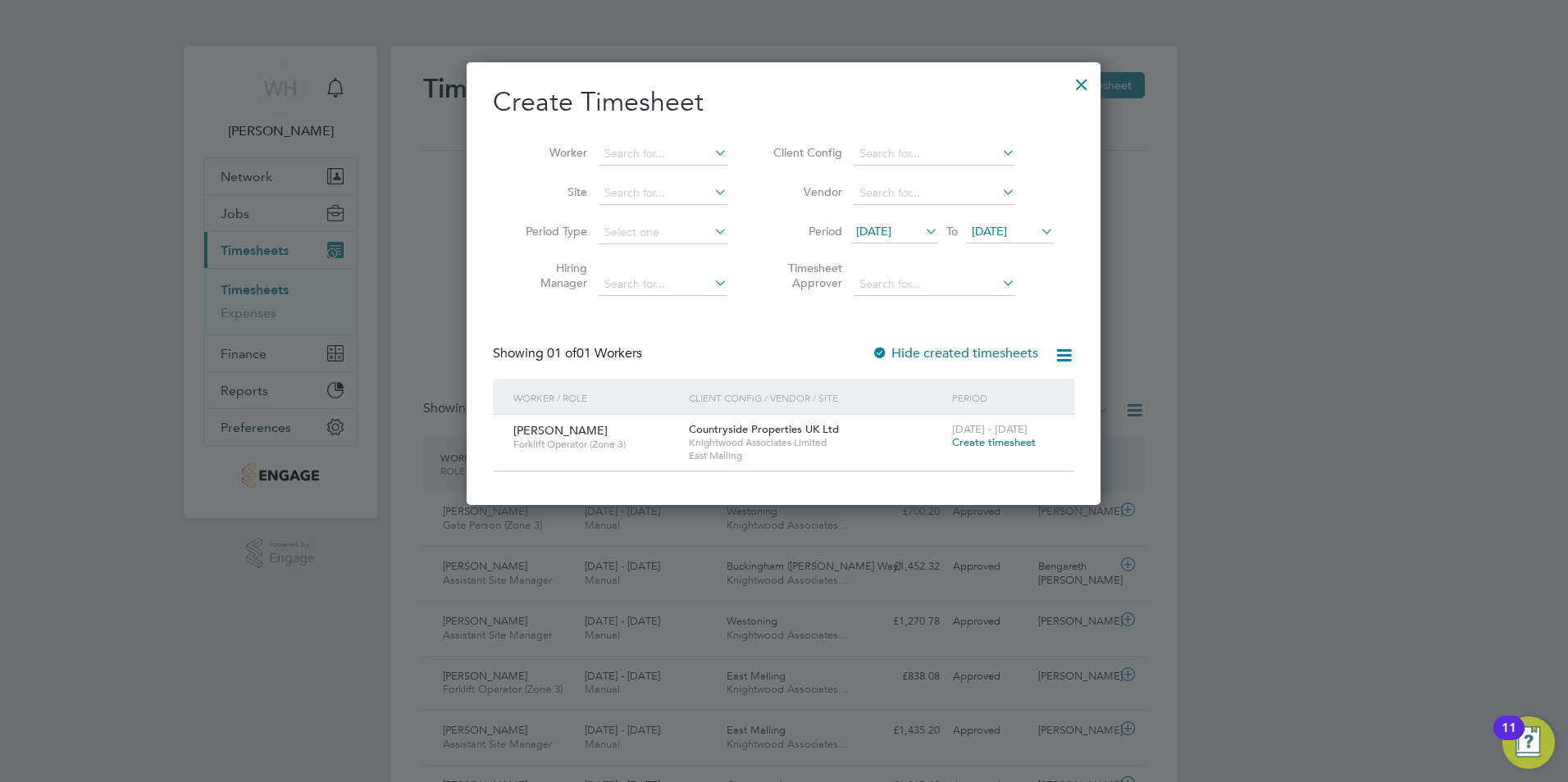
click at [998, 440] on span "Create timesheet" at bounding box center [993, 442] width 84 height 14
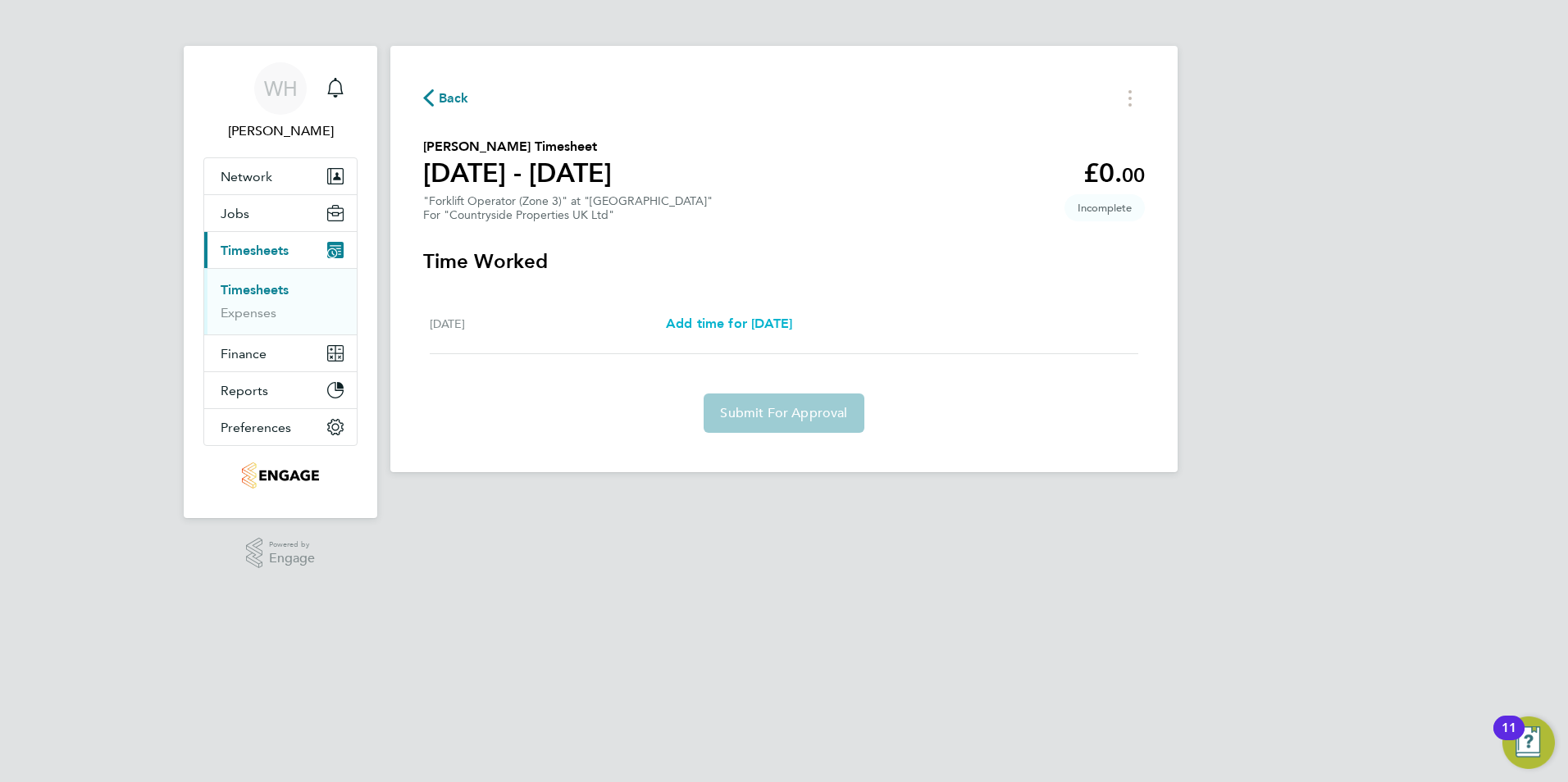
click at [745, 322] on span "Add time for [DATE]" at bounding box center [728, 324] width 126 height 15
select select "30"
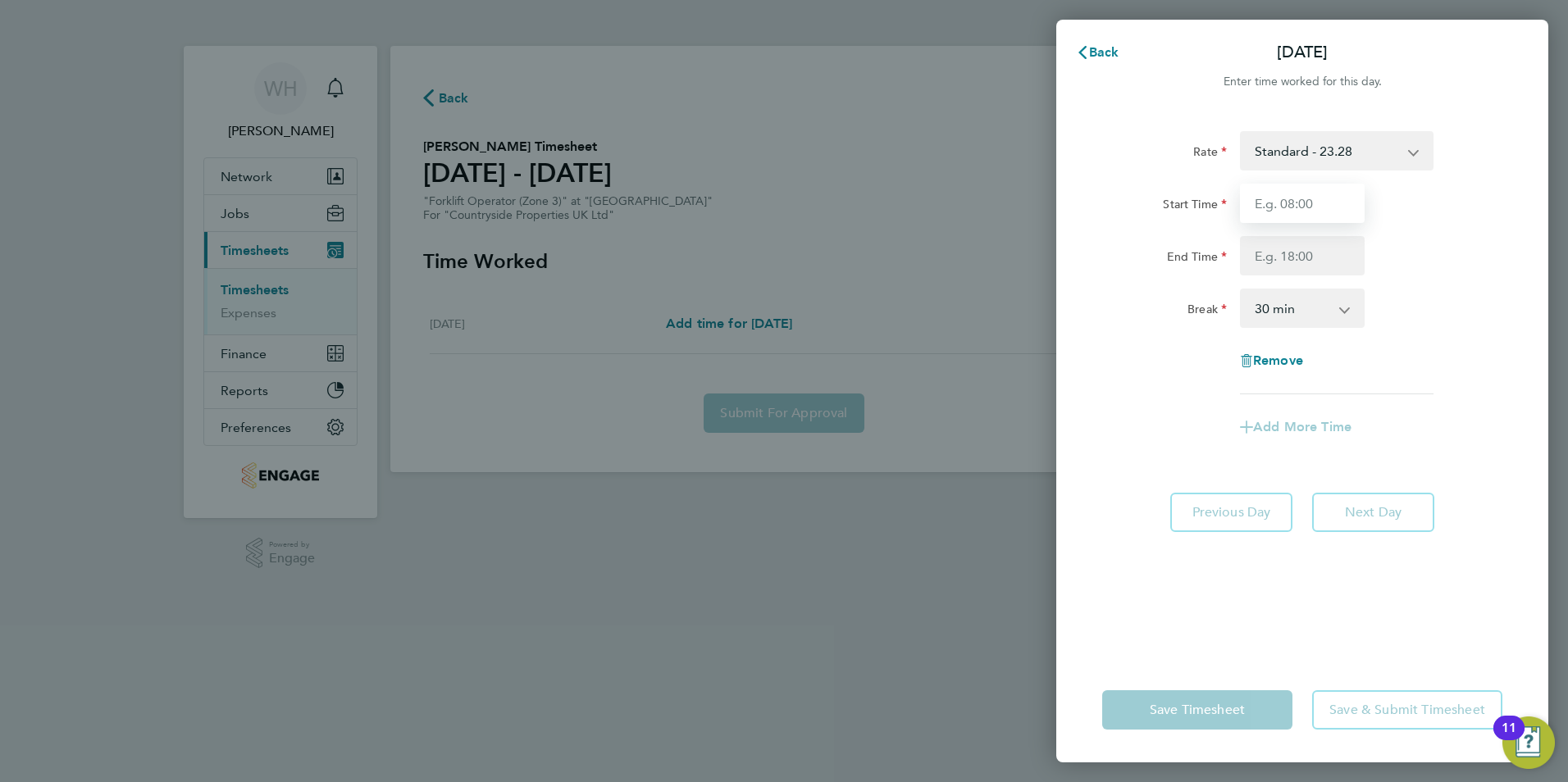
click at [1299, 203] on input "Start Time" at bounding box center [1302, 203] width 125 height 39
type input "07:30"
click at [1296, 253] on input "End Time" at bounding box center [1302, 256] width 125 height 39
click at [1434, 332] on div "Rate Standard - 23.28 Start Time 07:30 End Time 16:30 Break 0 min 15 min 30 min…" at bounding box center [1302, 263] width 400 height 263
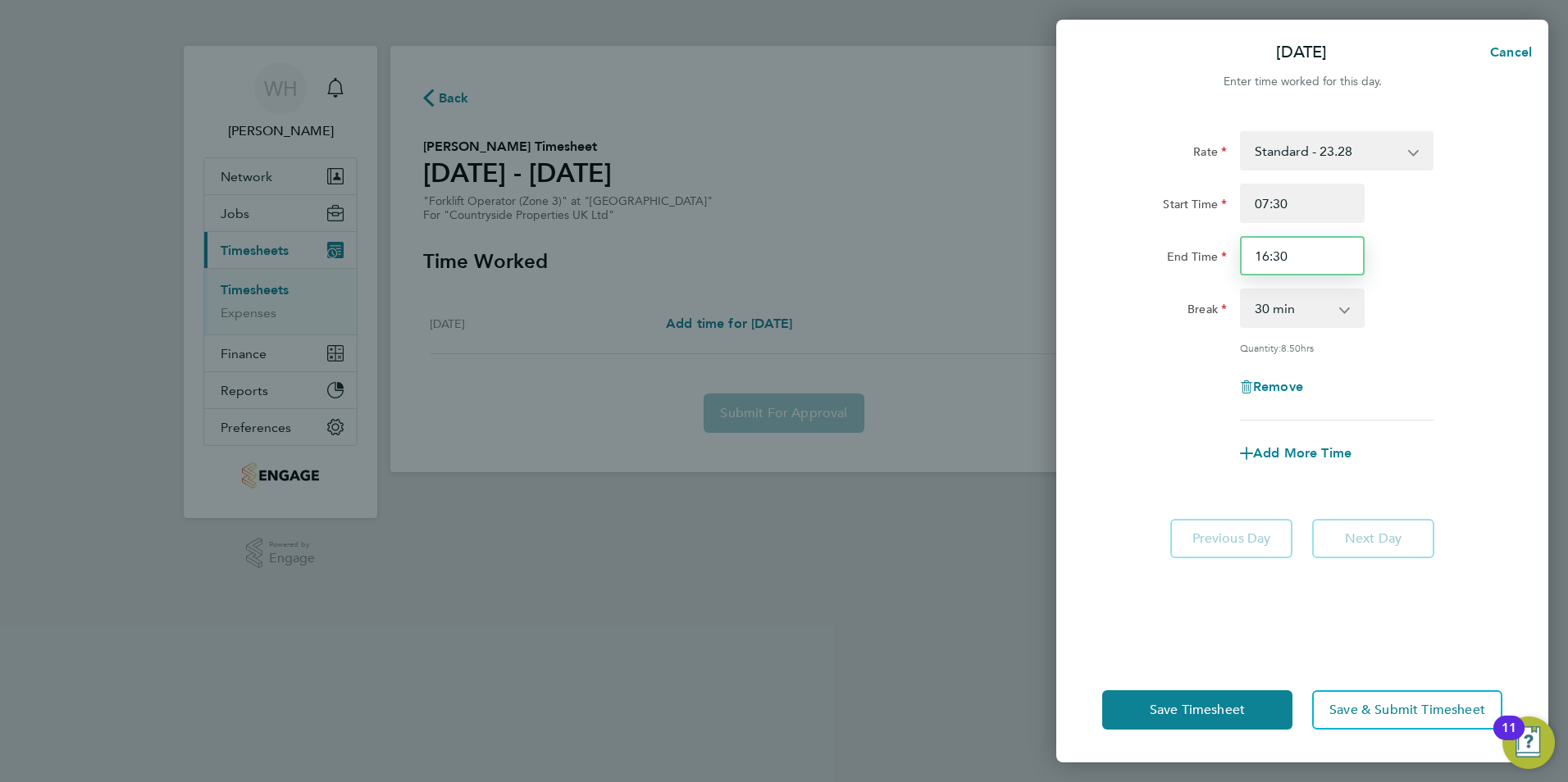
click at [1291, 257] on input "16:30" at bounding box center [1302, 256] width 125 height 39
type input "16:00"
click at [1436, 332] on div "Rate Standard - 23.28 Start Time 07:30 End Time 16:00 Break 0 min 15 min 30 min…" at bounding box center [1302, 276] width 400 height 289
click at [1216, 701] on button "Save Timesheet" at bounding box center [1197, 710] width 190 height 39
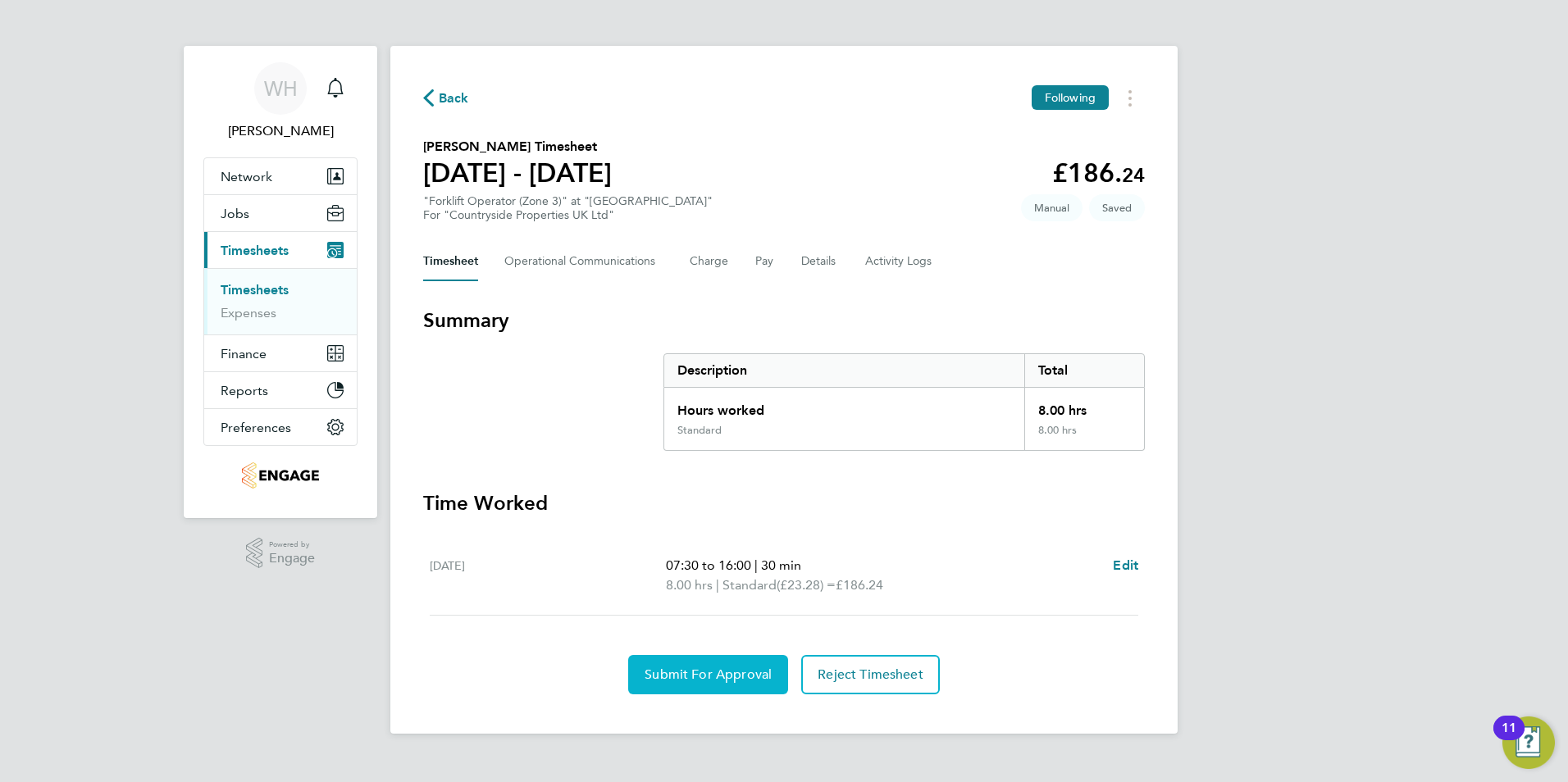
click at [730, 666] on button "Submit For Approval" at bounding box center [708, 674] width 159 height 39
